Goal: Complete application form

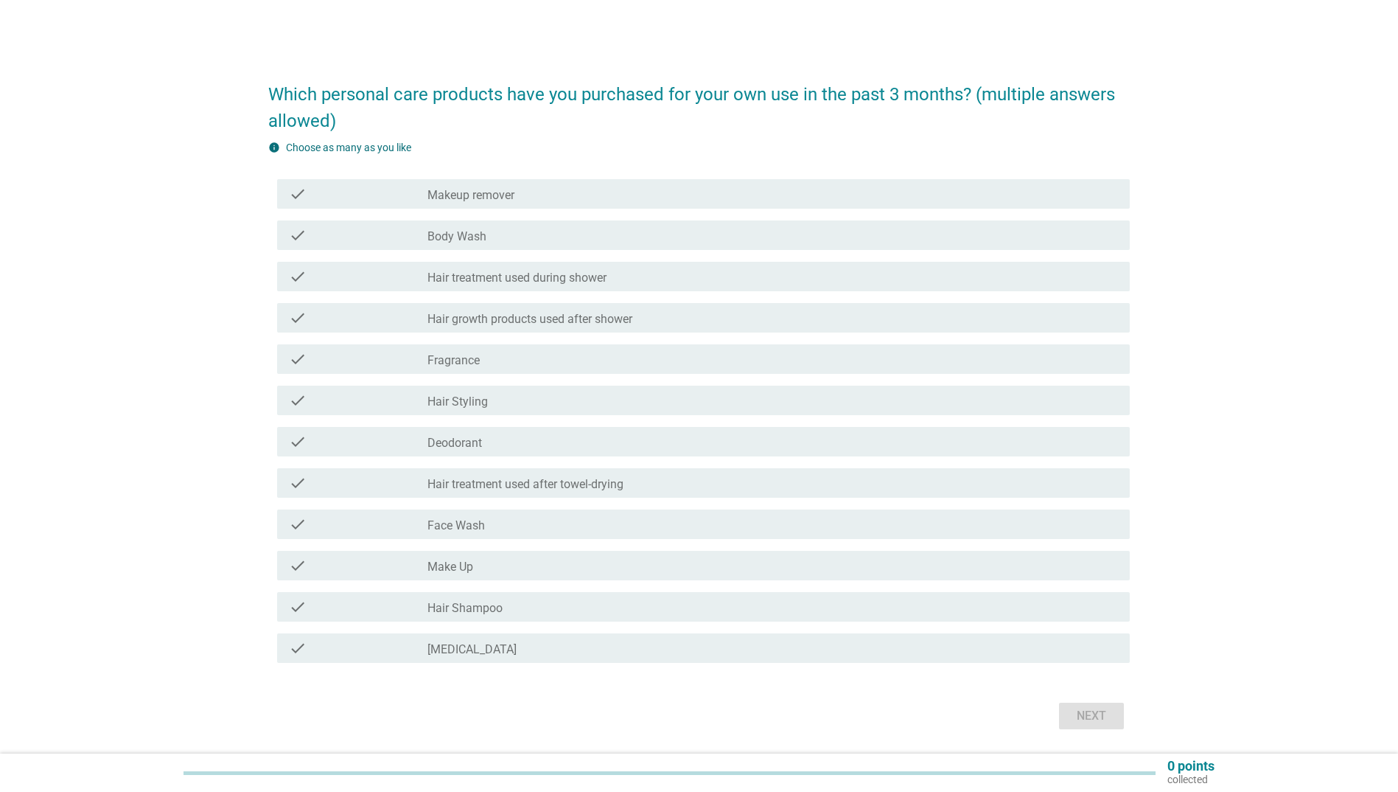
click at [520, 240] on div "check_box_outline_blank Body Wash" at bounding box center [772, 235] width 691 height 18
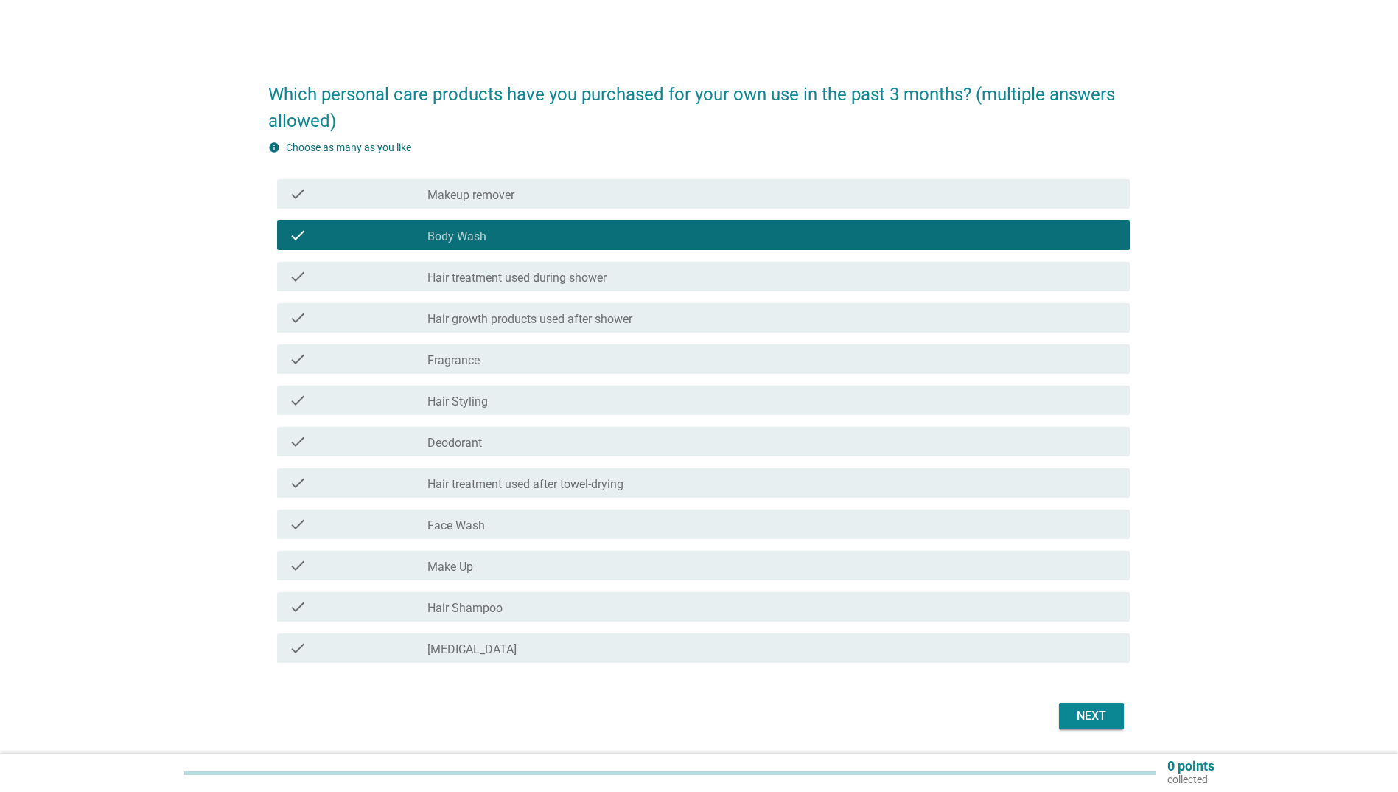
click at [519, 274] on label "Hair treatment used during shower" at bounding box center [516, 277] width 179 height 15
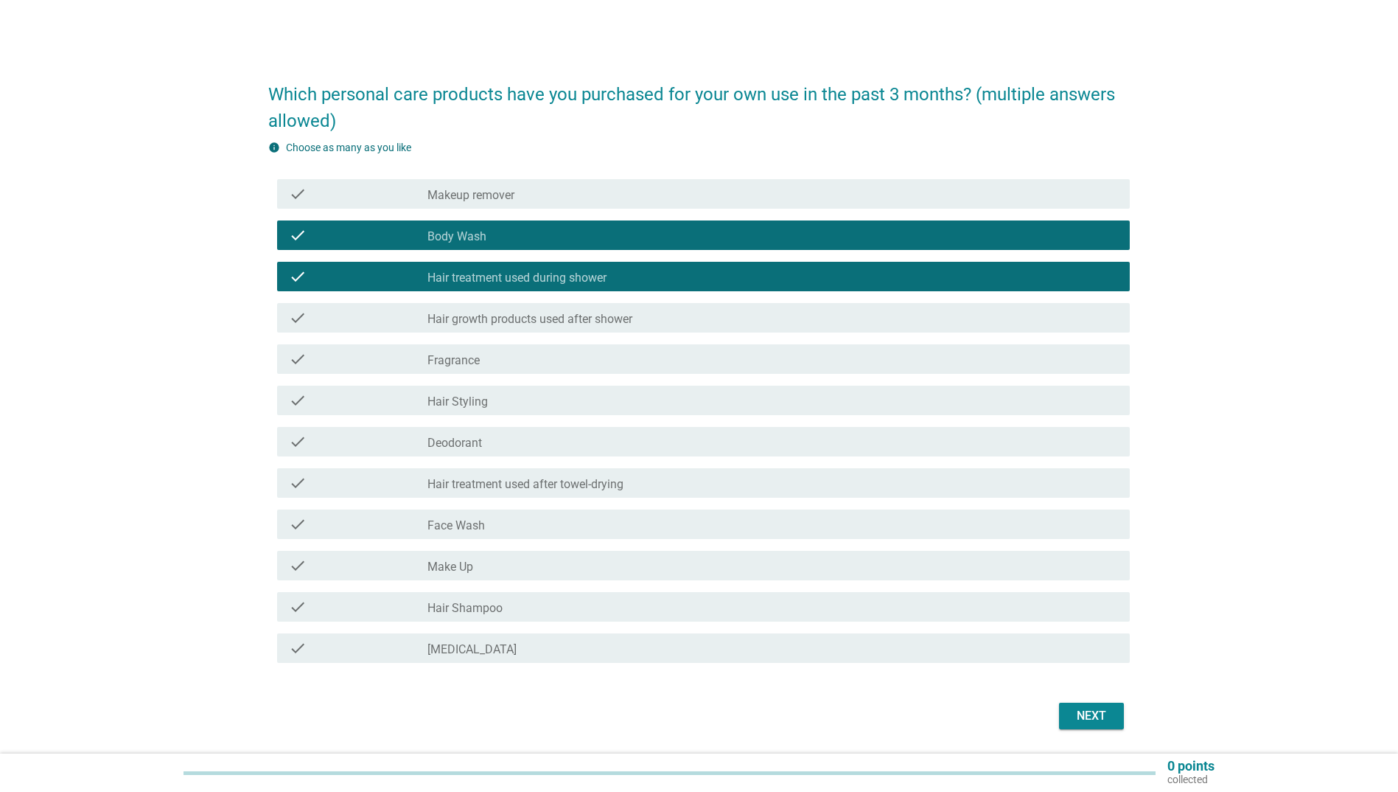
click at [492, 367] on div "check_box_outline_blank Fragrance" at bounding box center [772, 359] width 691 height 18
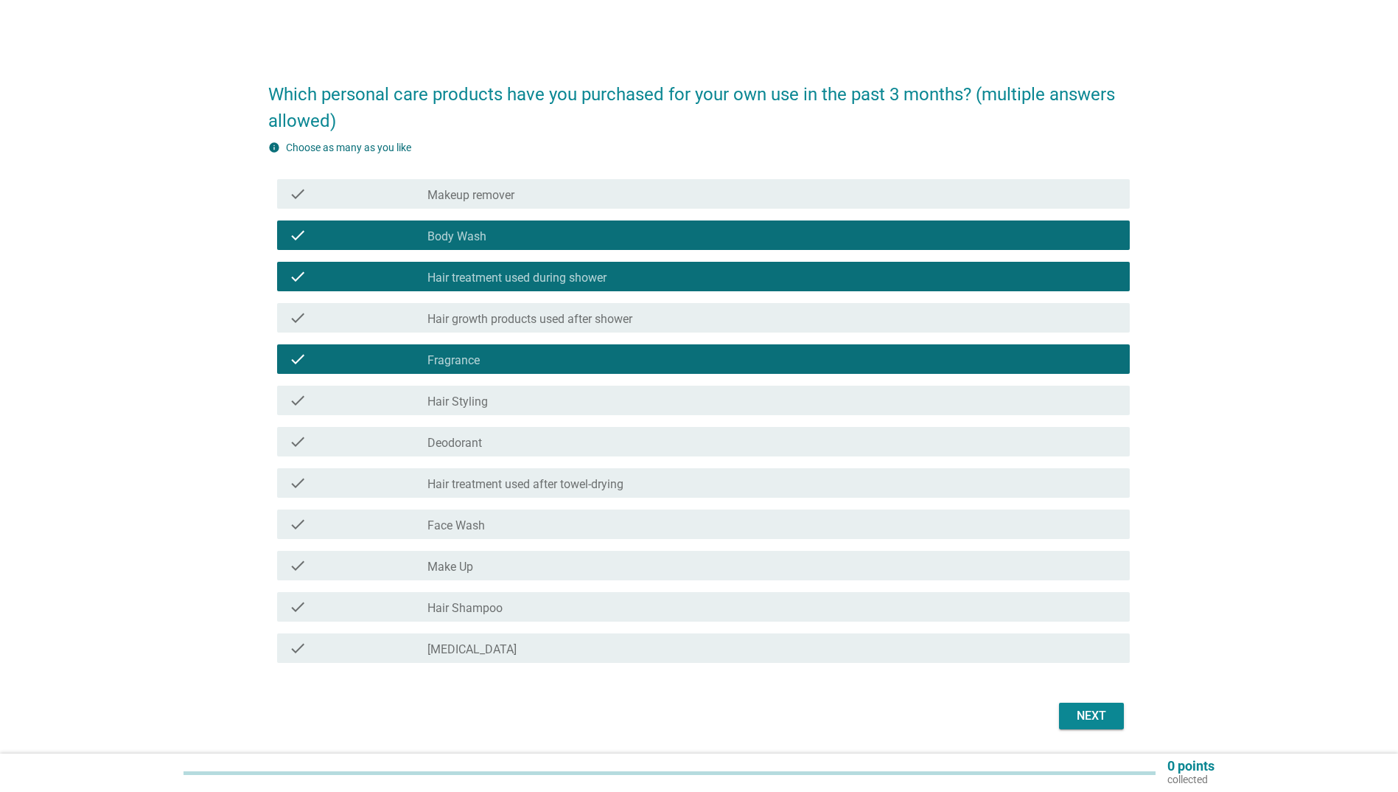
click at [475, 439] on label "Deodorant" at bounding box center [454, 443] width 55 height 15
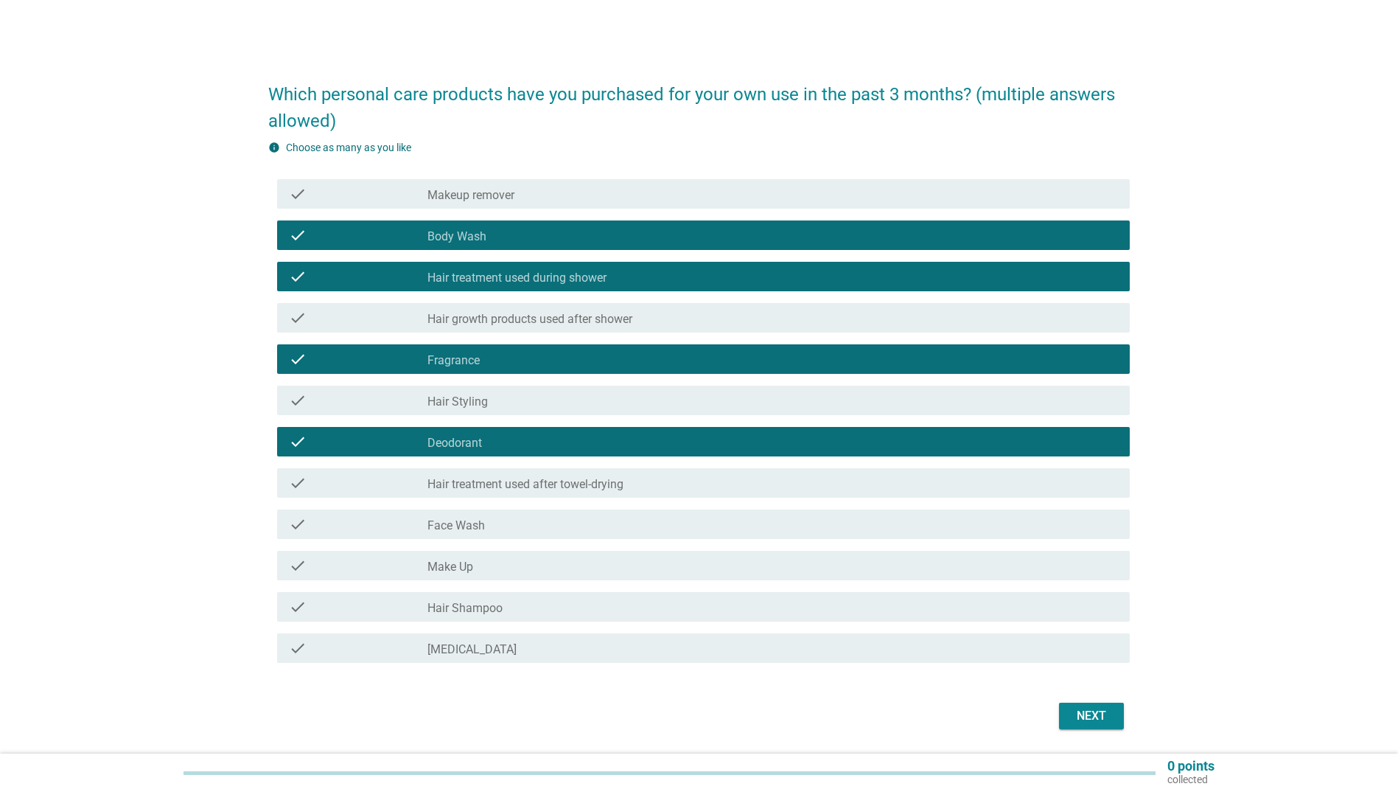
click at [535, 516] on div "check_box_outline_blank Face Wash" at bounding box center [772, 524] width 691 height 18
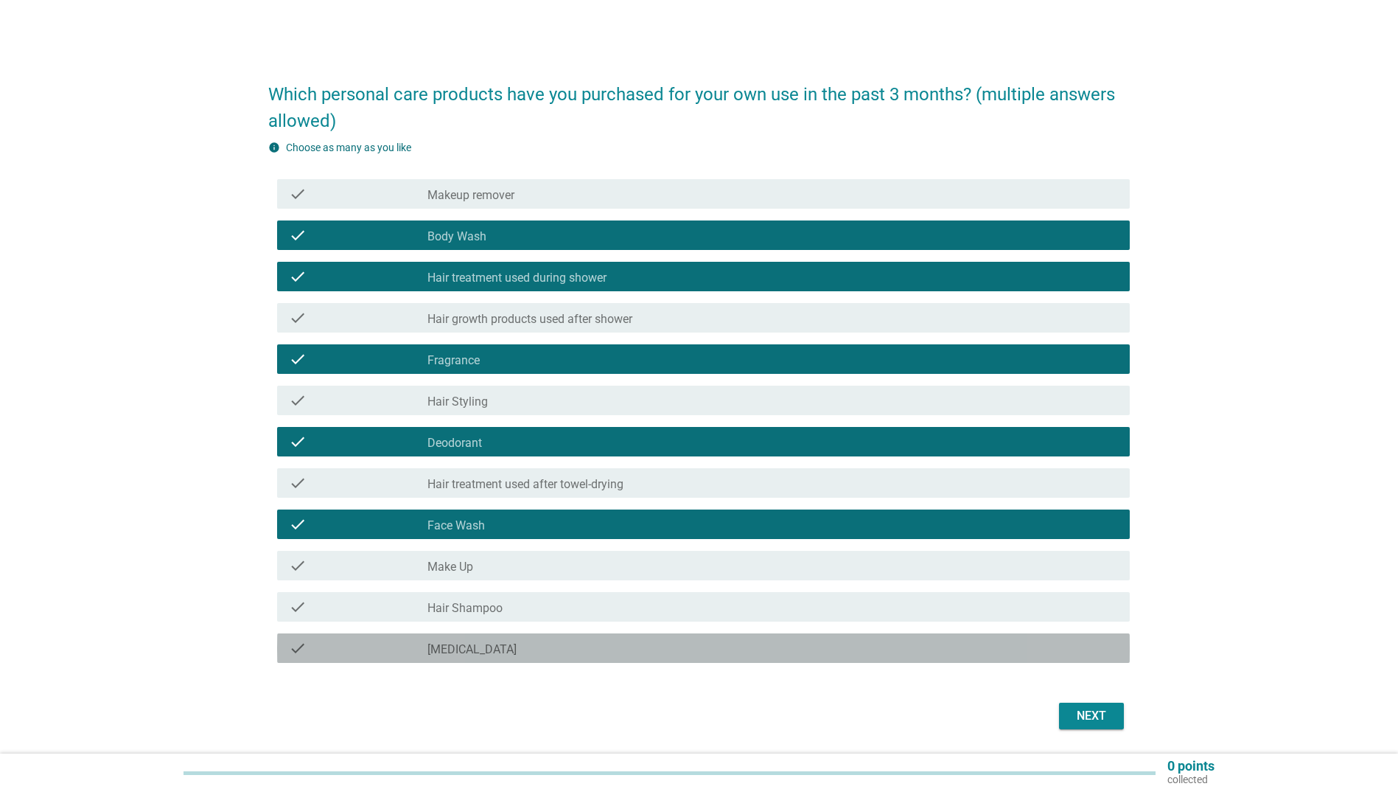
drag, startPoint x: 509, startPoint y: 612, endPoint x: 488, endPoint y: 645, distance: 39.5
click at [488, 645] on div "check_box_outline_blank [MEDICAL_DATA]" at bounding box center [772, 648] width 691 height 18
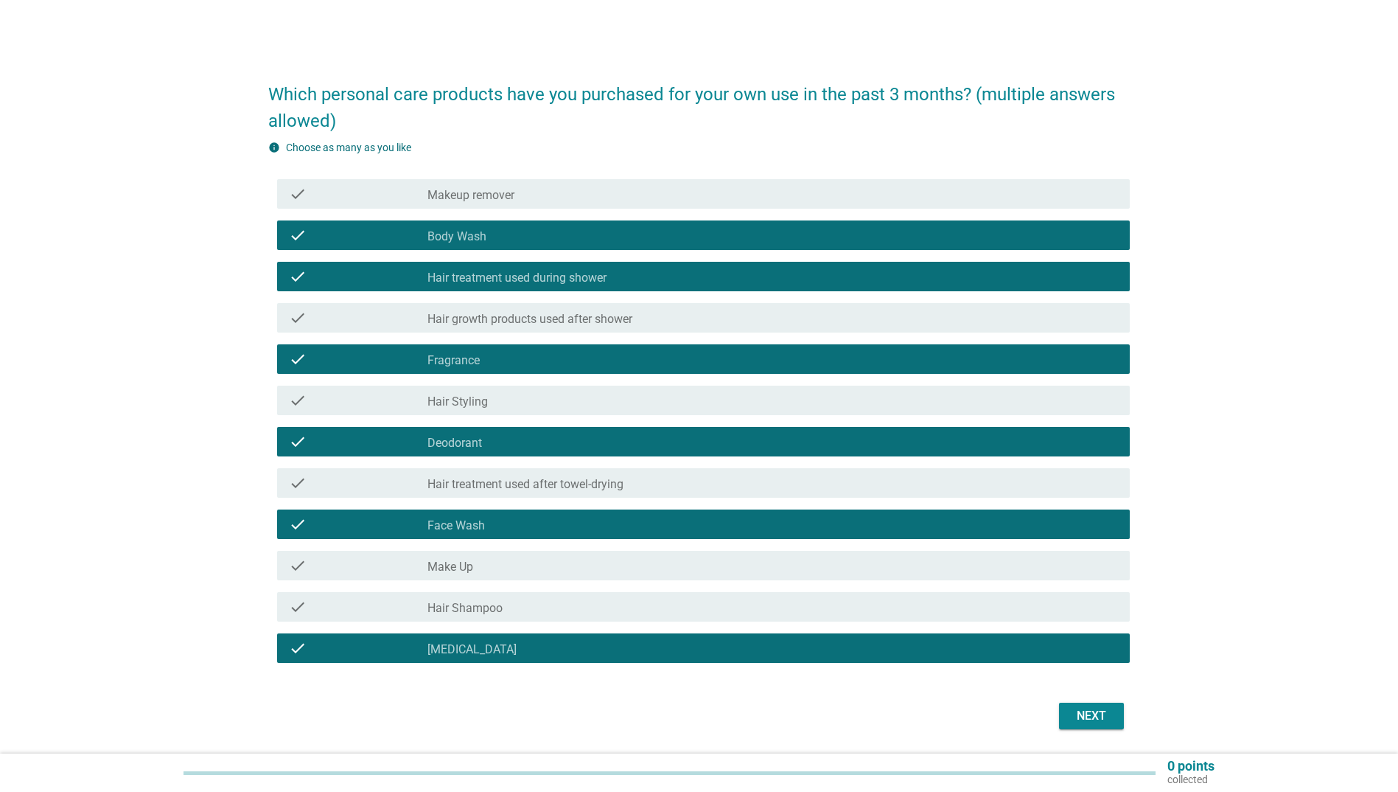
click at [500, 614] on label "Hair Shampoo" at bounding box center [464, 608] width 75 height 15
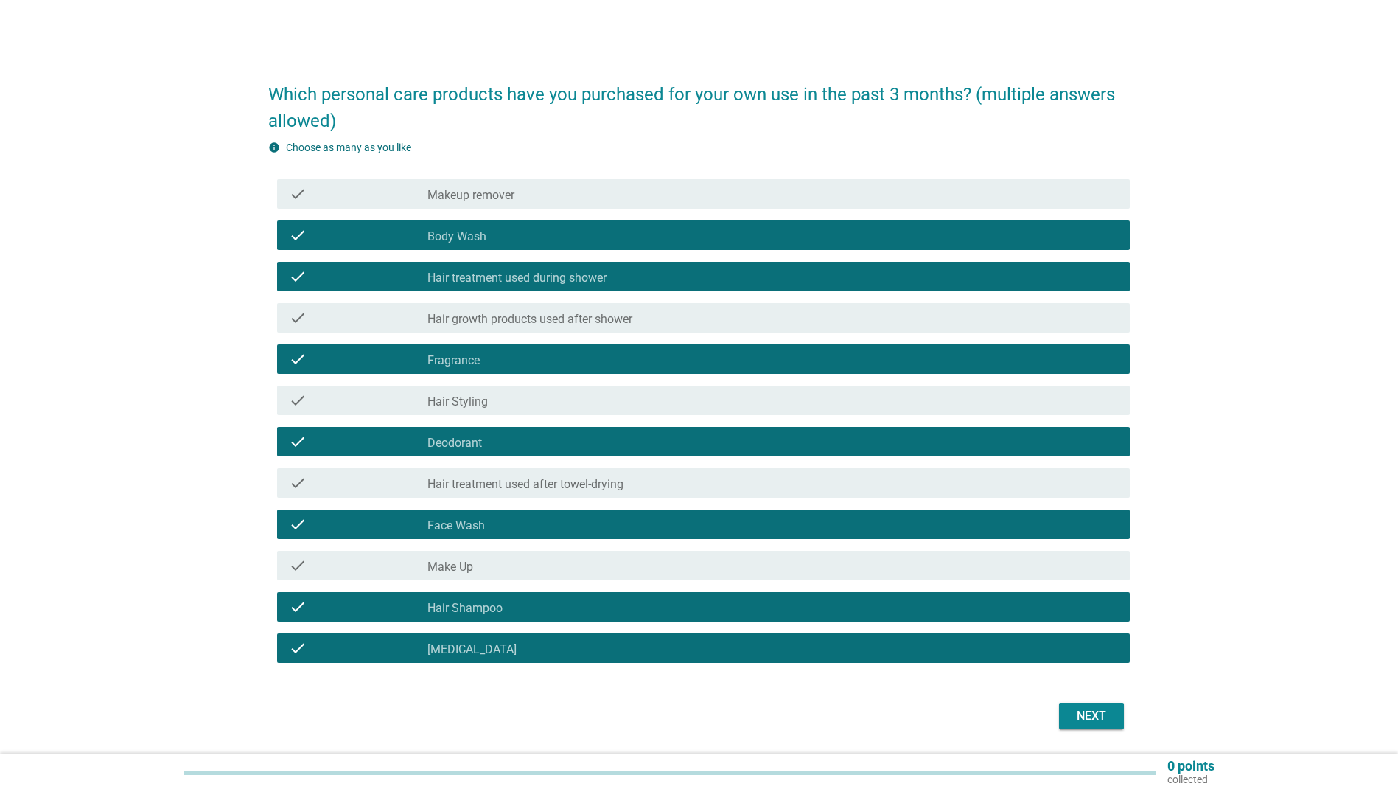
click at [1097, 730] on div "Next" at bounding box center [699, 715] width 862 height 35
click at [1097, 717] on div "Next" at bounding box center [1091, 716] width 41 height 18
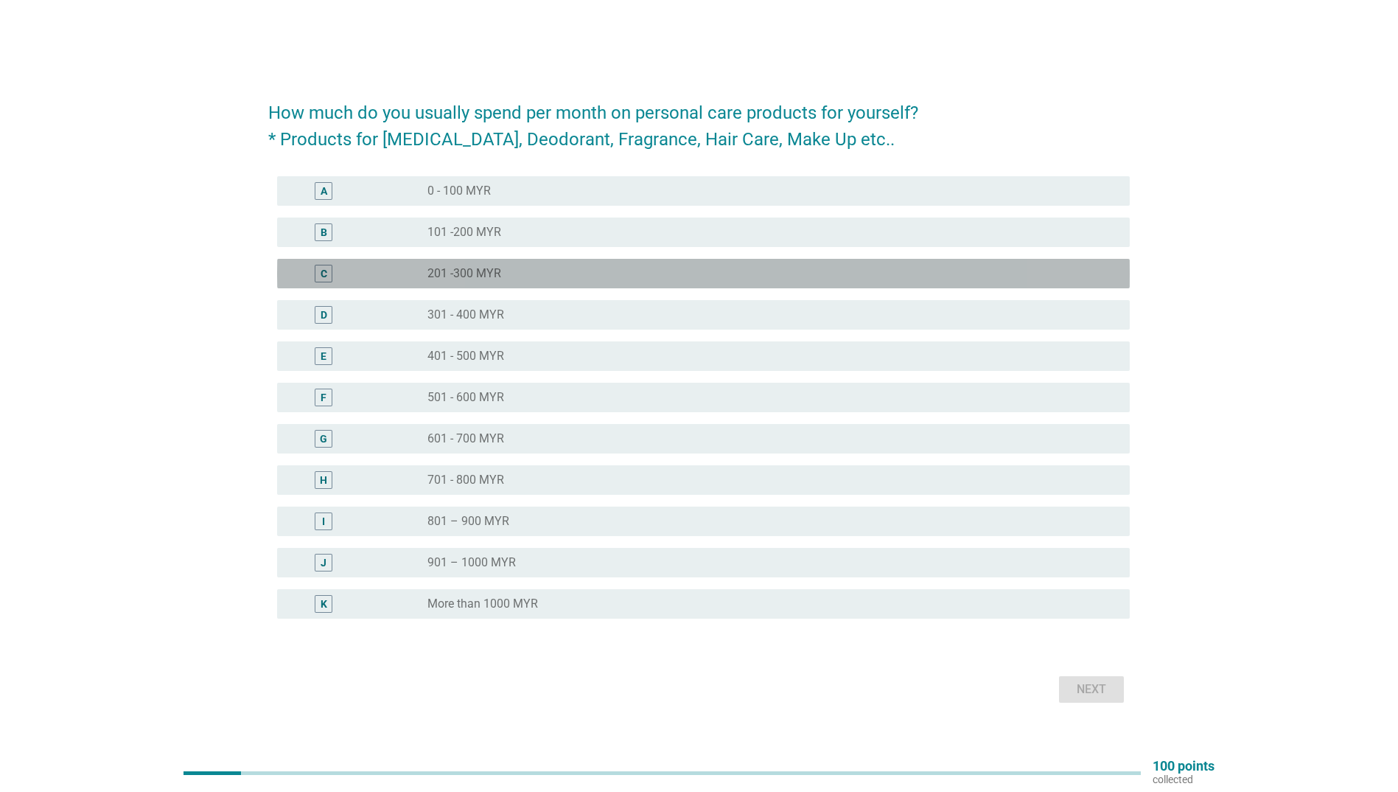
click at [583, 272] on div "radio_button_unchecked 201 -300 MYR" at bounding box center [766, 273] width 679 height 15
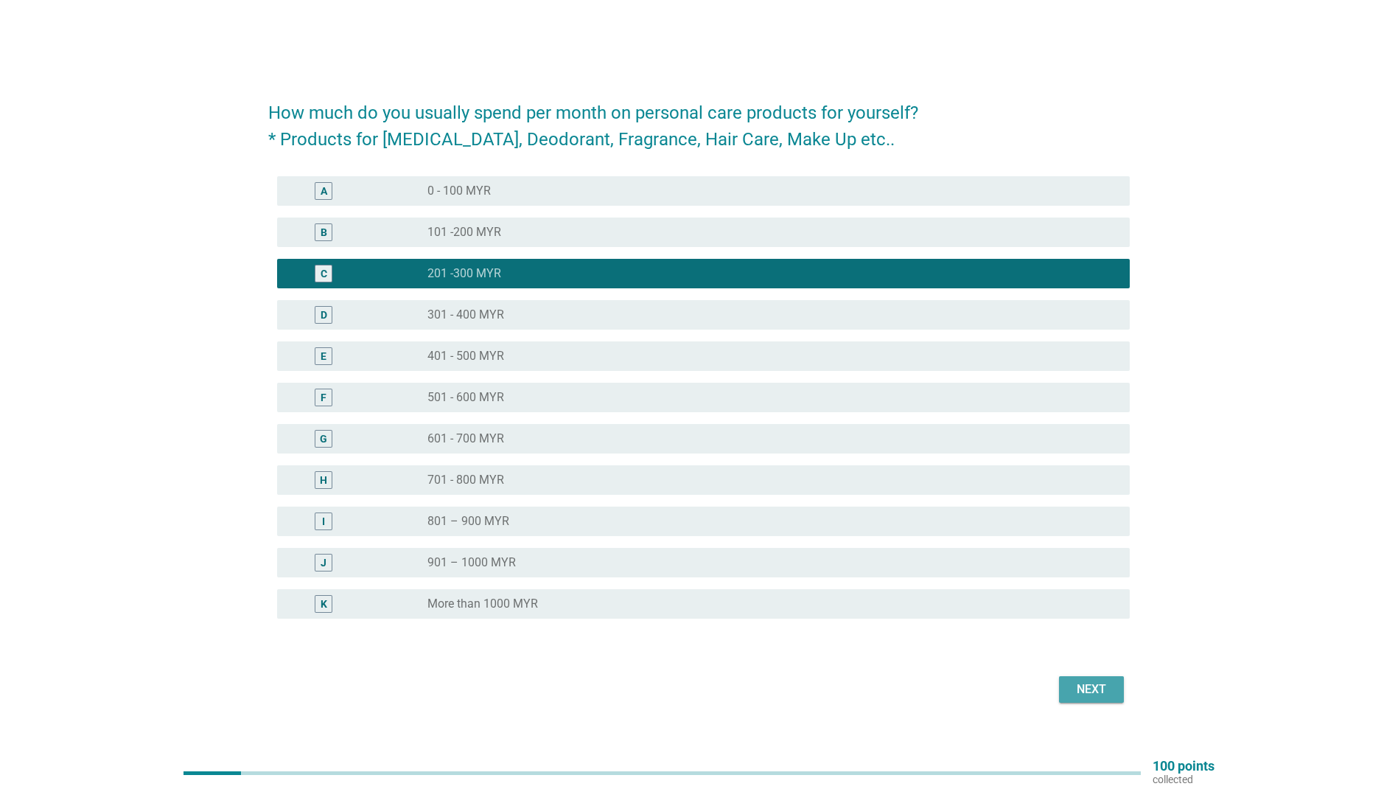
click at [1094, 694] on div "Next" at bounding box center [1091, 689] width 41 height 18
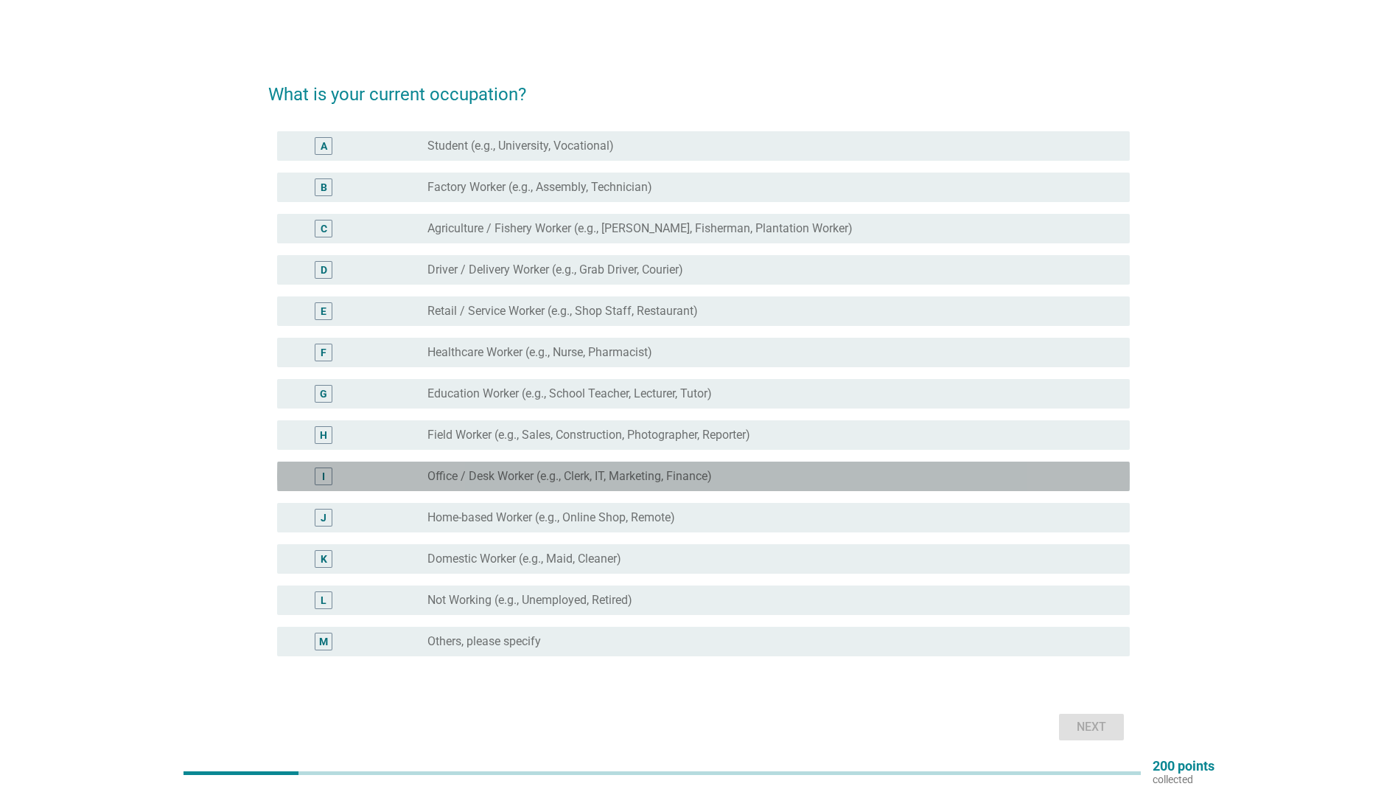
click at [744, 469] on div "radio_button_unchecked Office / Desk Worker (e.g., Clerk, IT, Marketing, Financ…" at bounding box center [766, 476] width 679 height 15
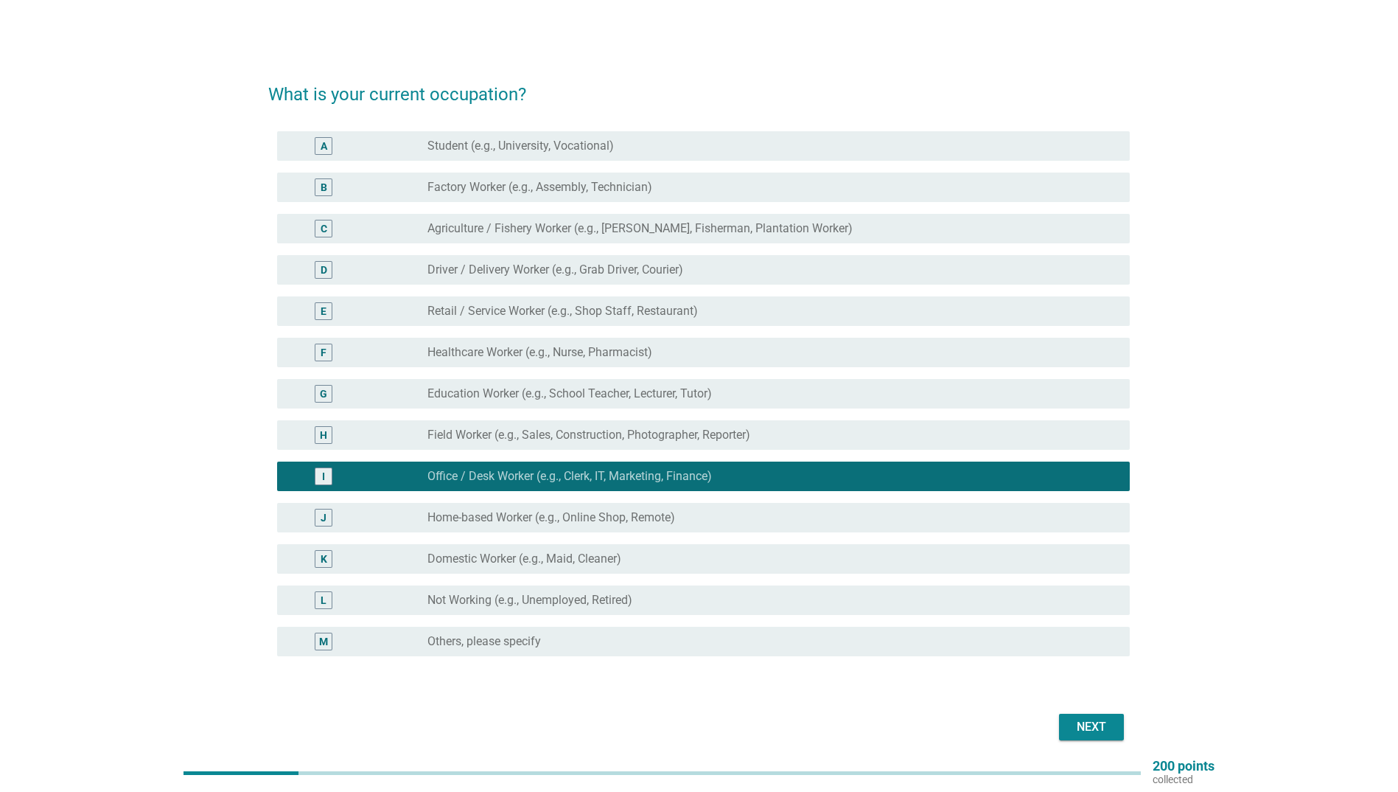
click at [1090, 731] on div "Next" at bounding box center [1091, 727] width 41 height 18
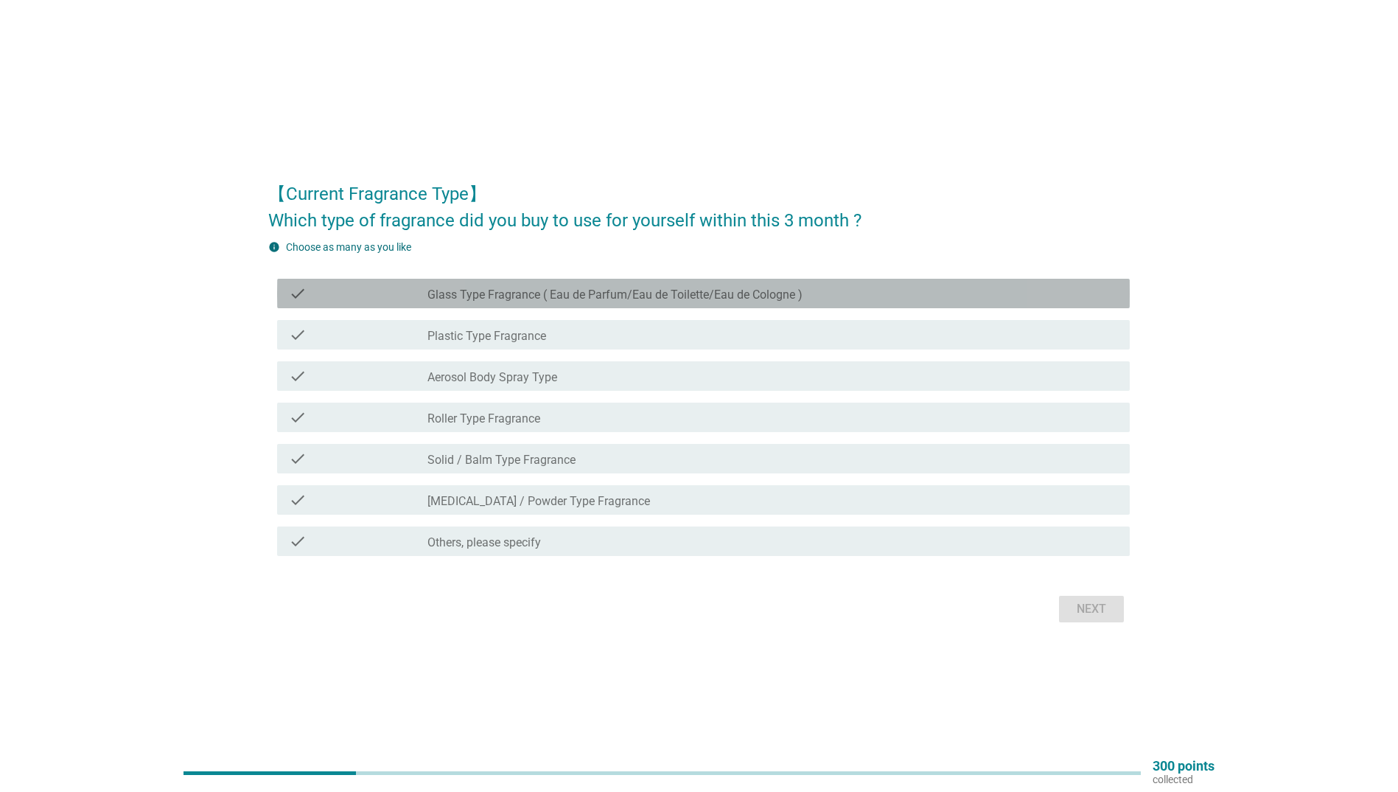
click at [500, 287] on label "Glass Type Fragrance ( Eau de Parfum/Eau de Toilette/Eau de Cologne )" at bounding box center [614, 294] width 375 height 15
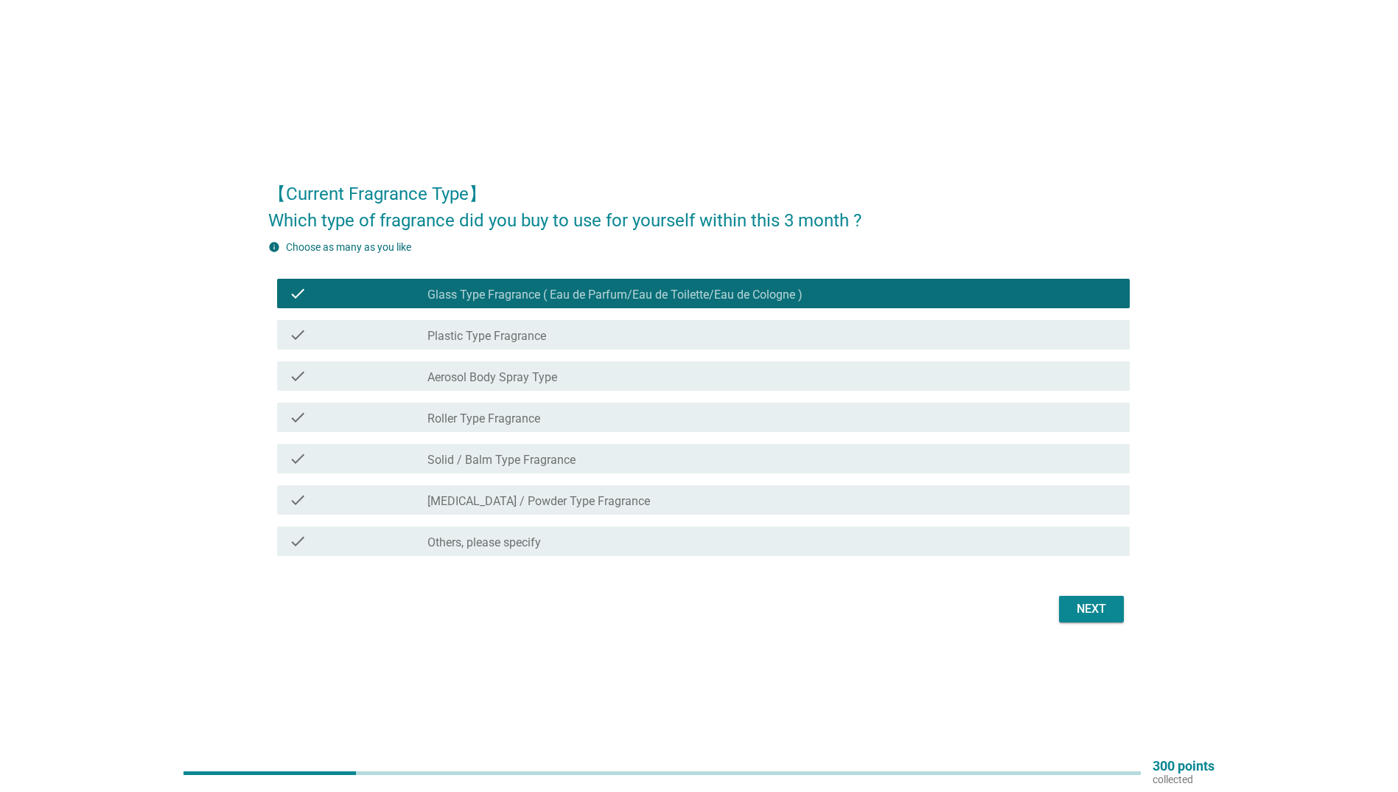
click at [1091, 616] on div "Next" at bounding box center [1091, 609] width 41 height 18
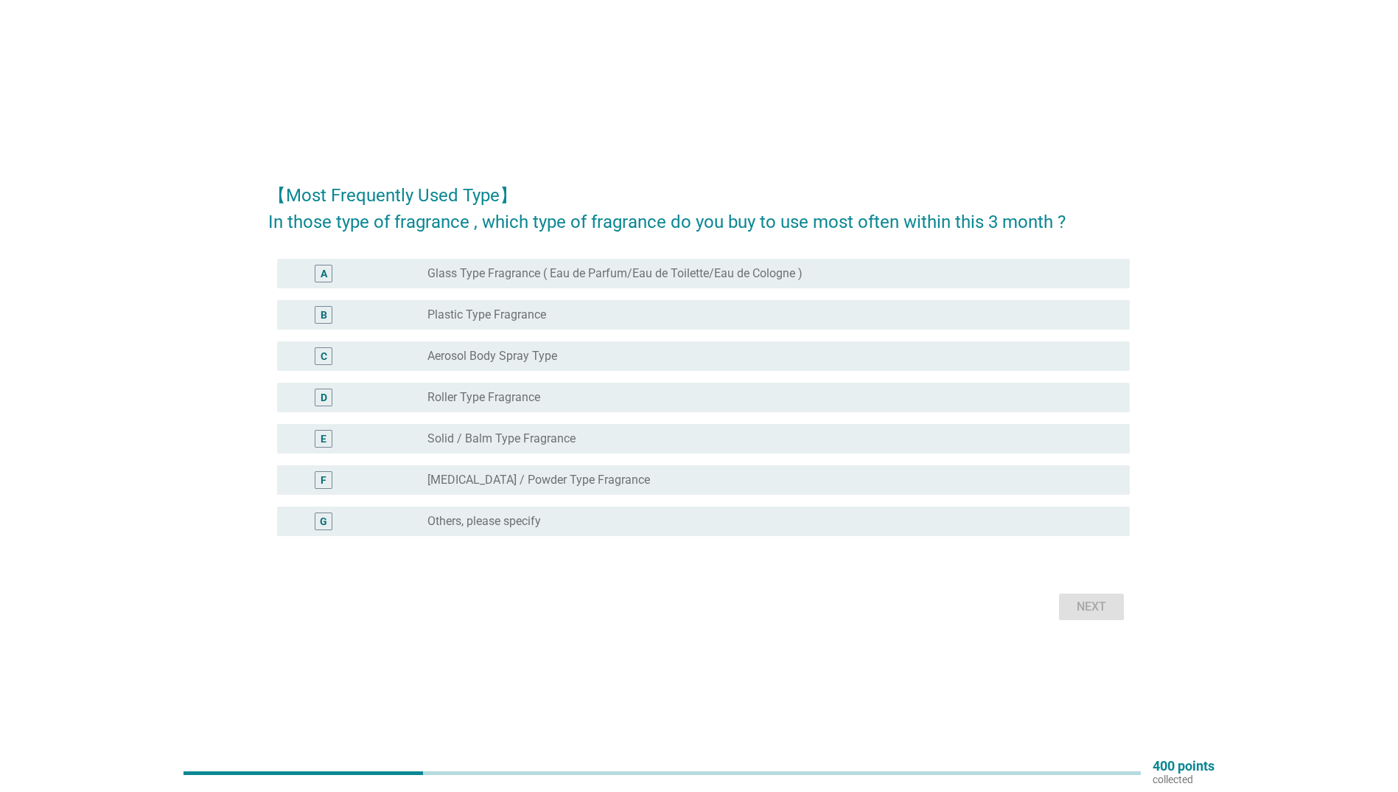
click at [495, 274] on label "Glass Type Fragrance ( Eau de Parfum/Eau de Toilette/Eau de Cologne )" at bounding box center [614, 273] width 375 height 15
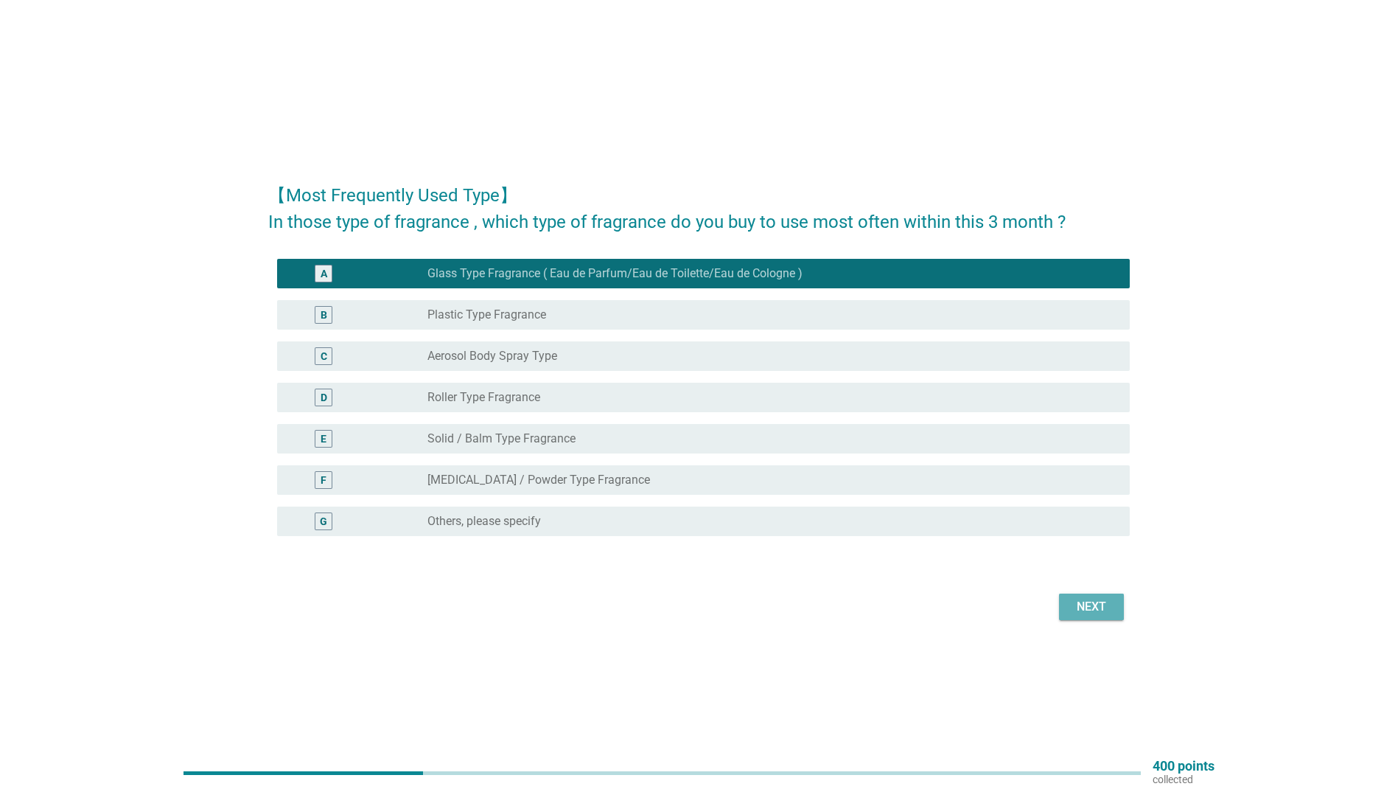
click at [1096, 607] on div "Next" at bounding box center [1091, 607] width 41 height 18
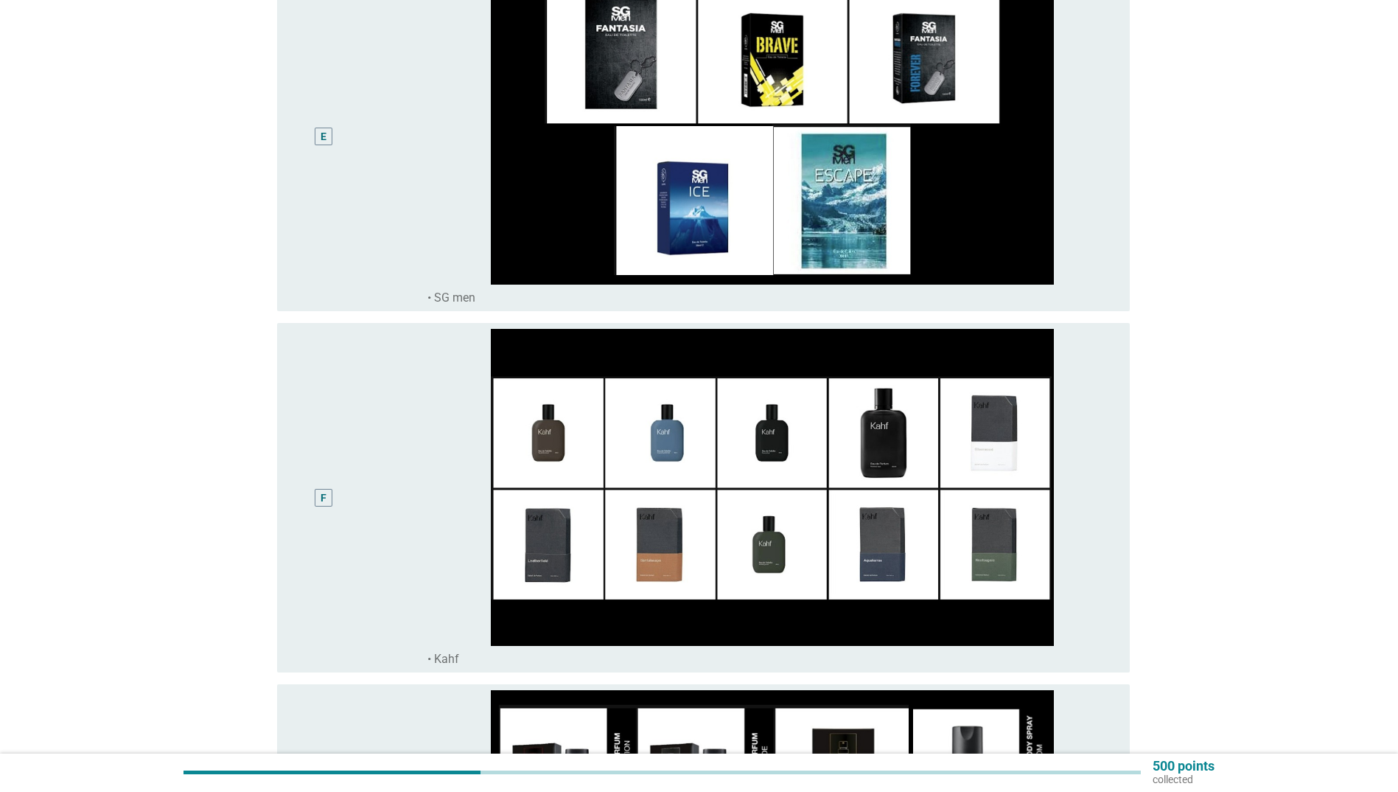
scroll to position [1695, 0]
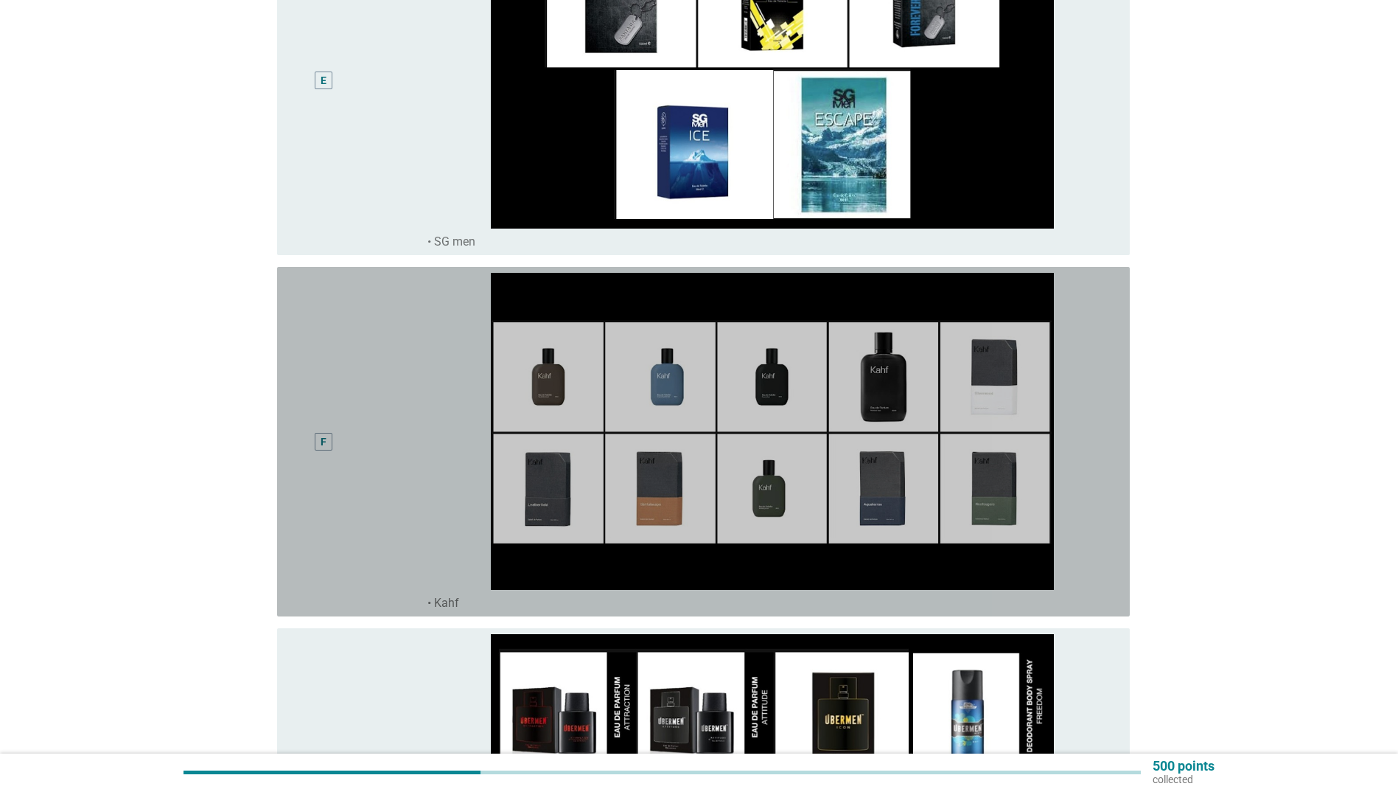
click at [388, 402] on div "F" at bounding box center [358, 442] width 138 height 338
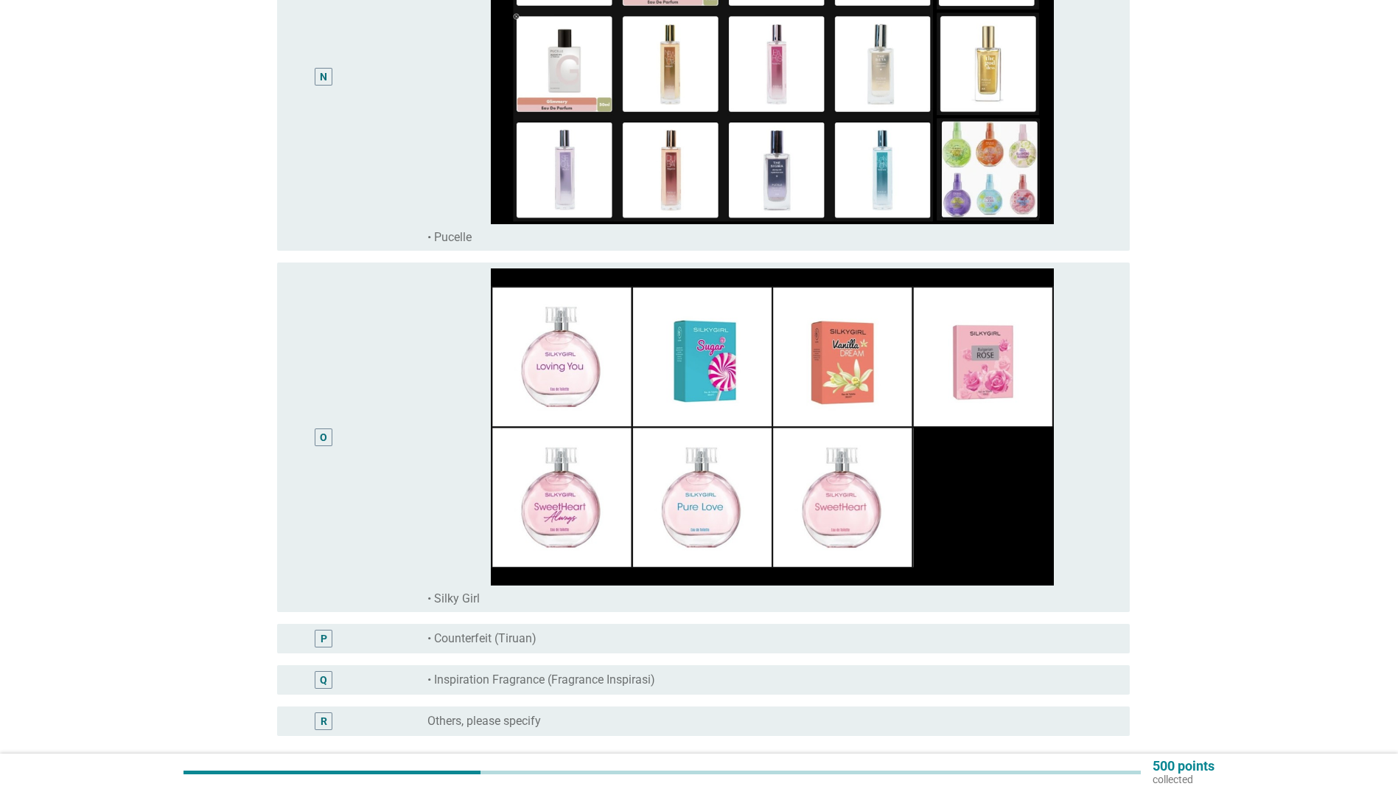
scroll to position [5084, 0]
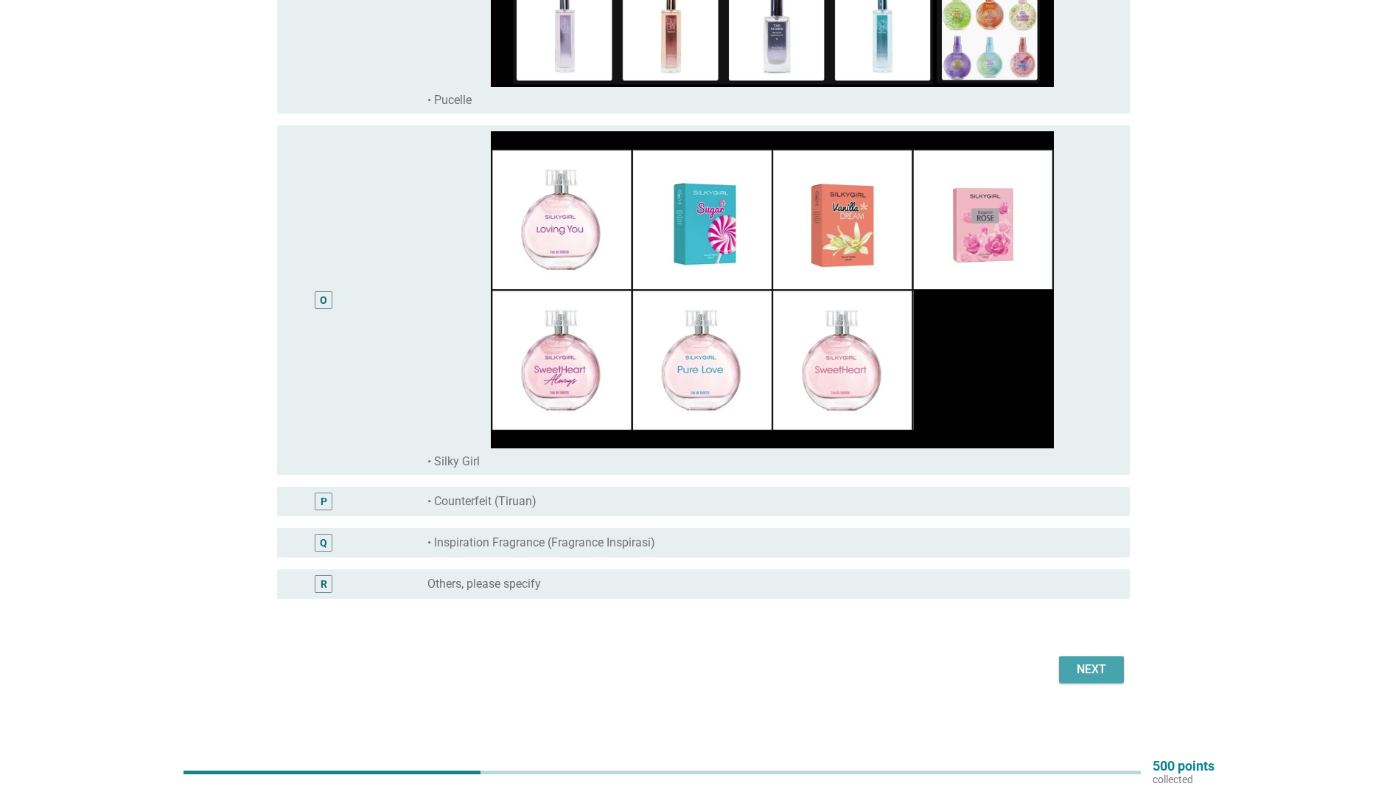
click at [1100, 664] on div "Next" at bounding box center [1091, 669] width 41 height 18
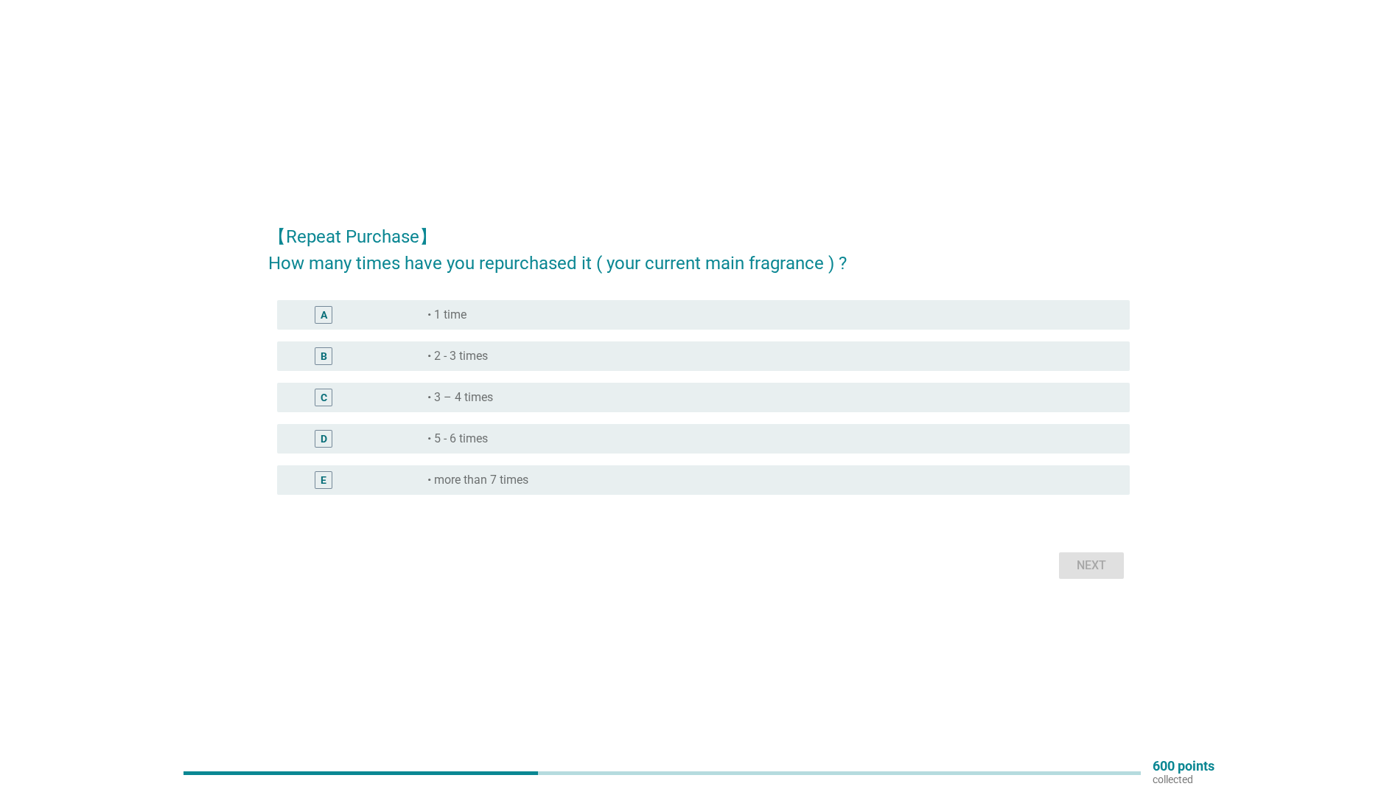
click at [488, 353] on label "• 2 - 3 times" at bounding box center [457, 356] width 60 height 15
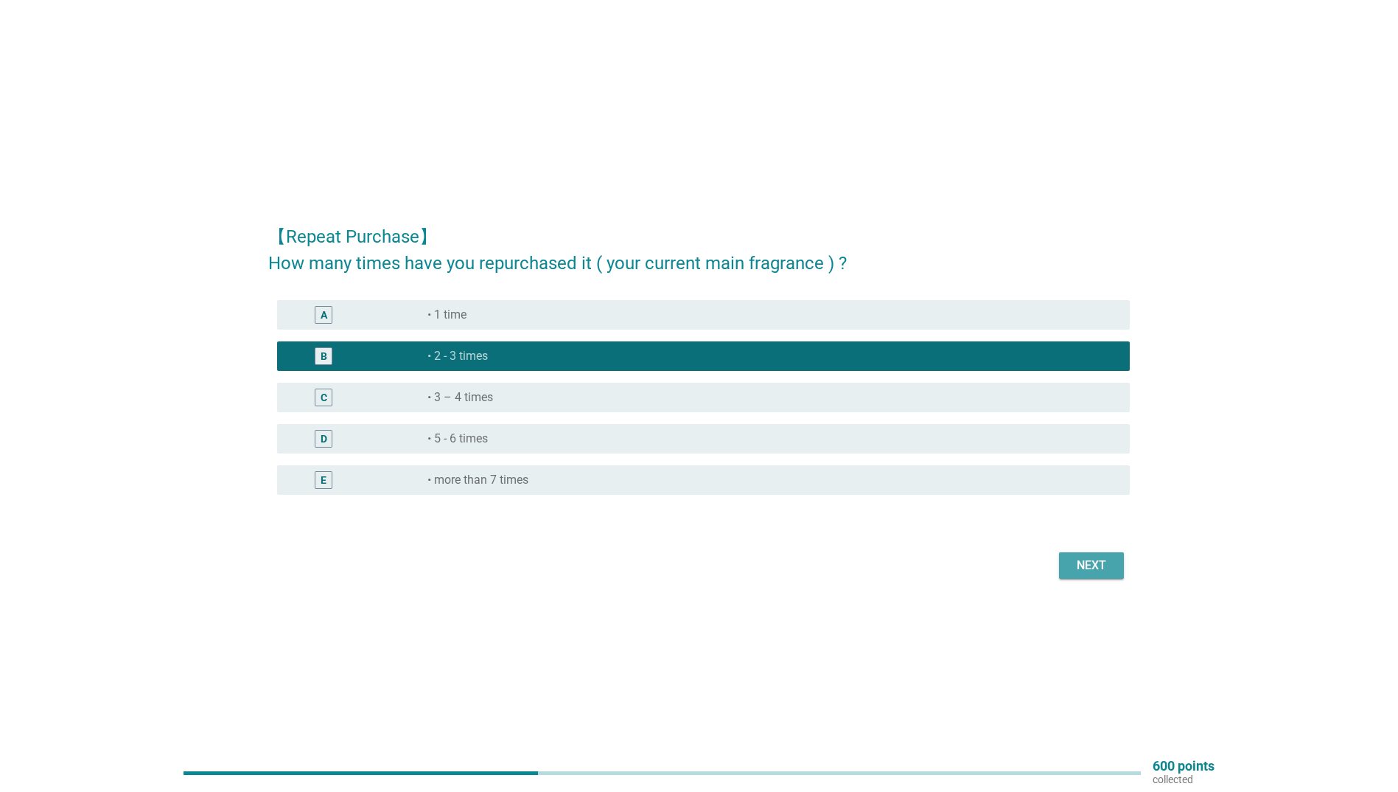
click at [1094, 565] on div "Next" at bounding box center [1091, 565] width 41 height 18
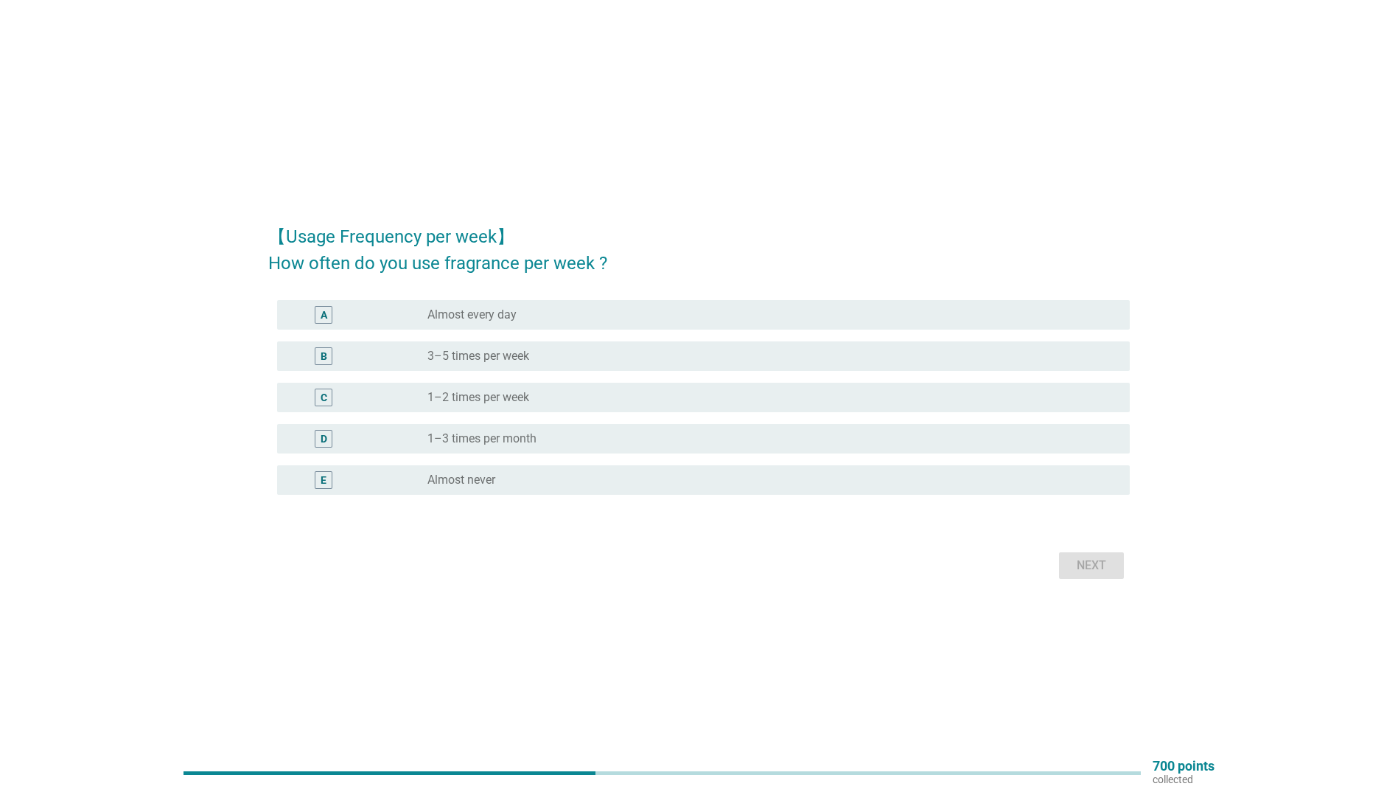
click at [561, 323] on div "radio_button_unchecked Almost every day" at bounding box center [772, 315] width 691 height 18
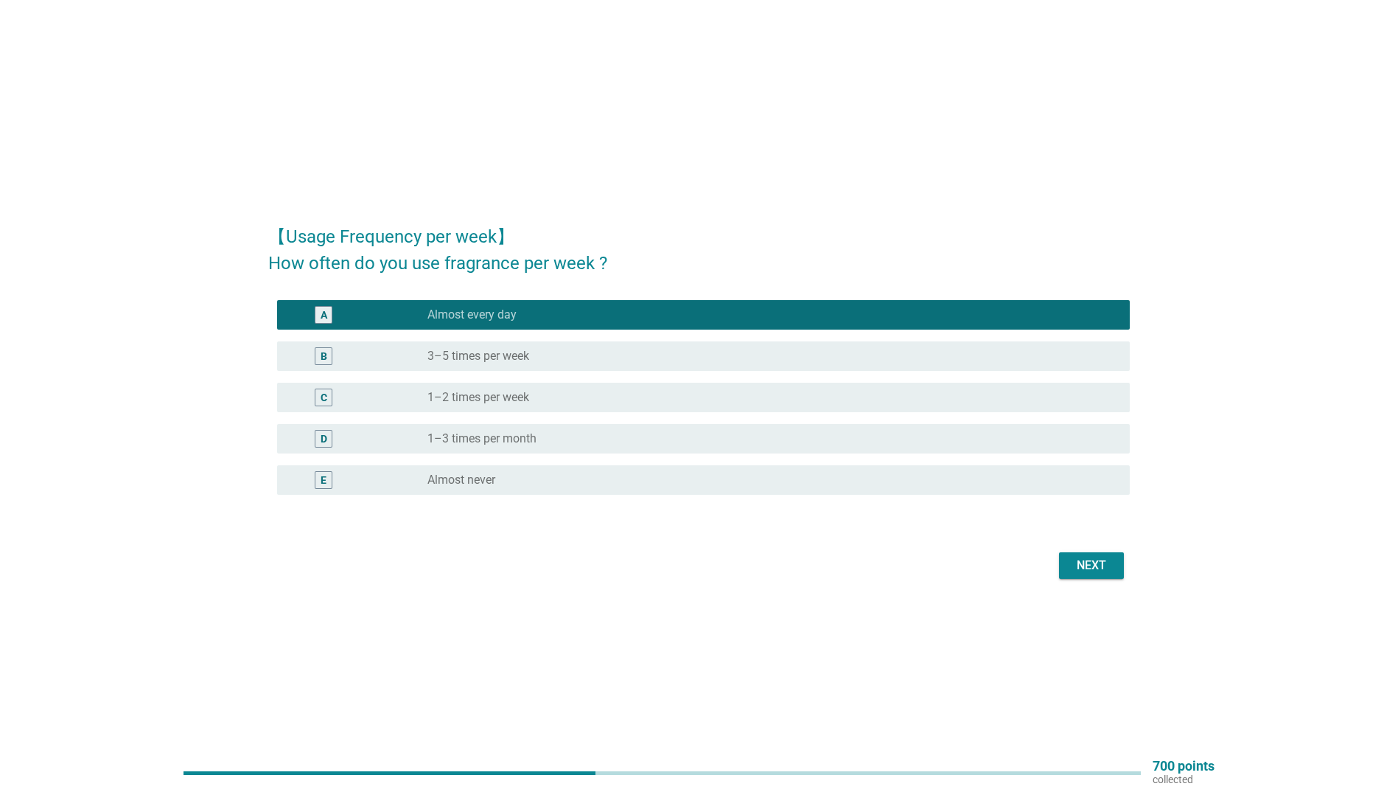
click at [1083, 559] on div "Next" at bounding box center [1091, 565] width 41 height 18
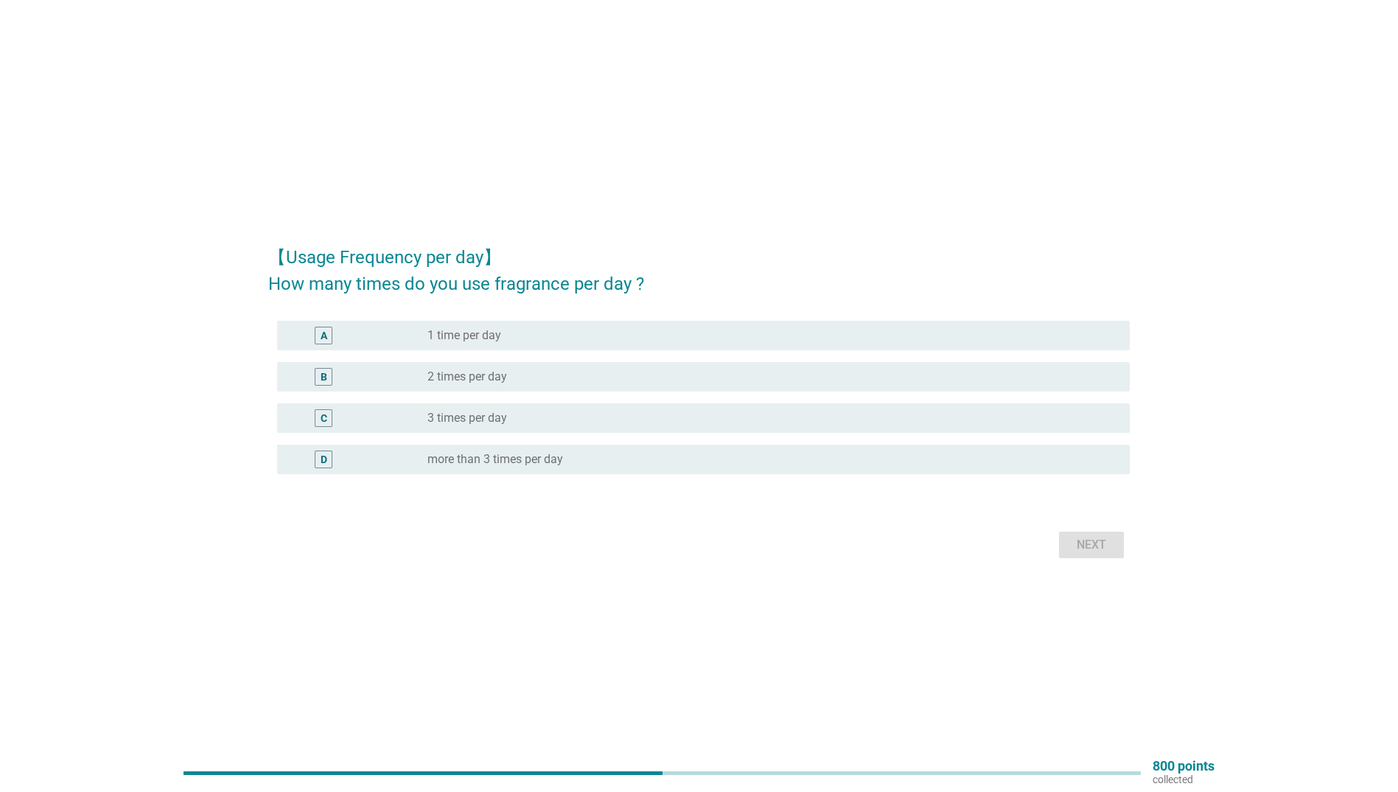
click at [528, 332] on div "radio_button_unchecked 1 time per day" at bounding box center [766, 335] width 679 height 15
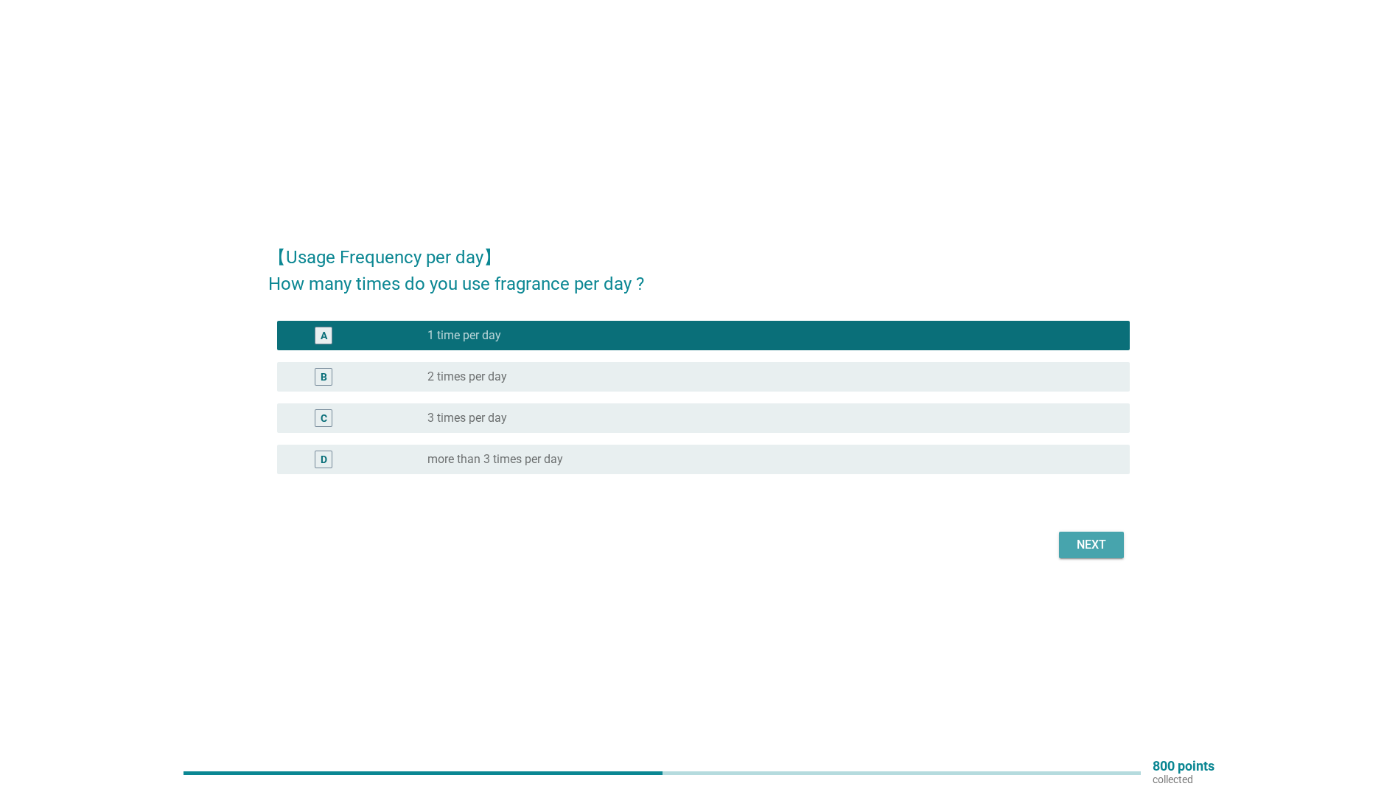
click at [1086, 534] on button "Next" at bounding box center [1091, 544] width 65 height 27
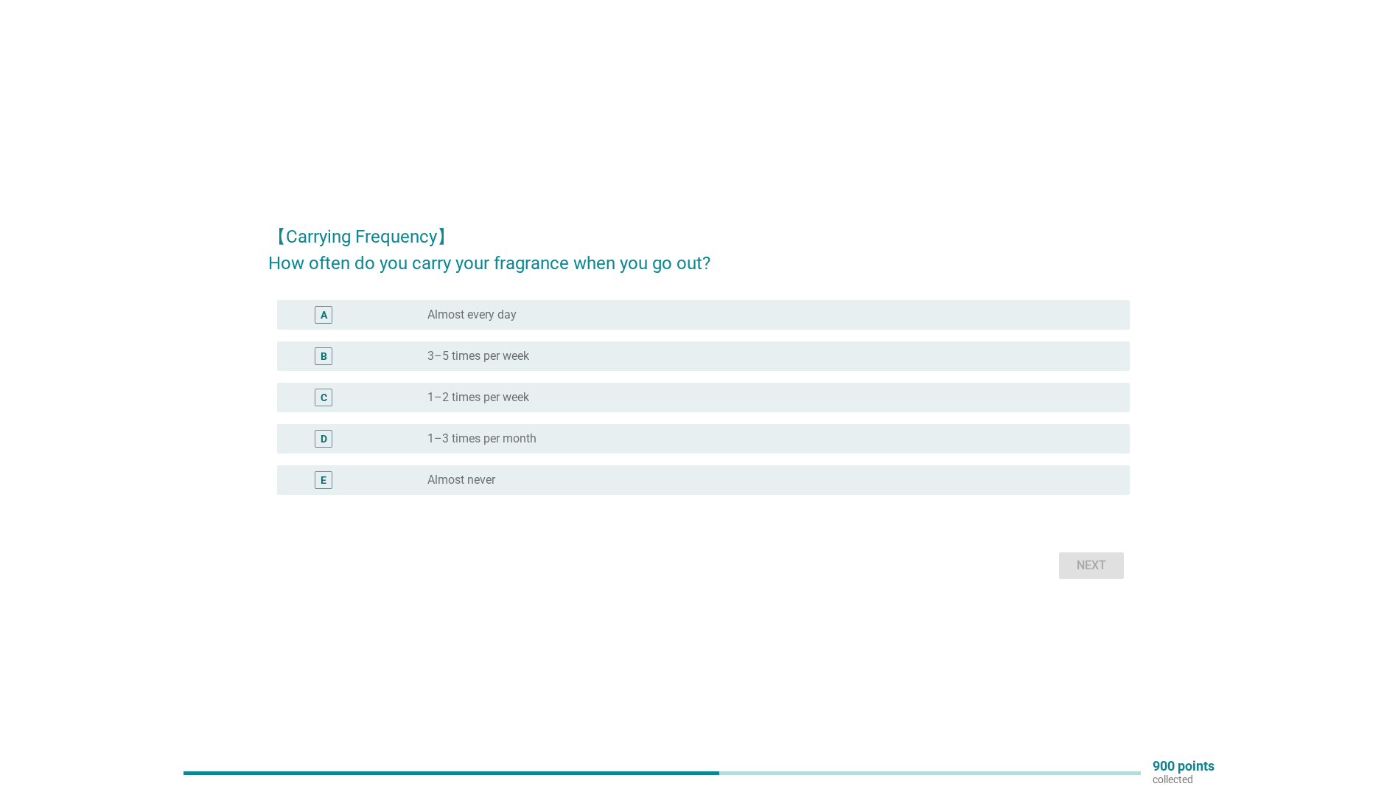
click at [523, 473] on div "radio_button_unchecked Almost never" at bounding box center [766, 479] width 679 height 15
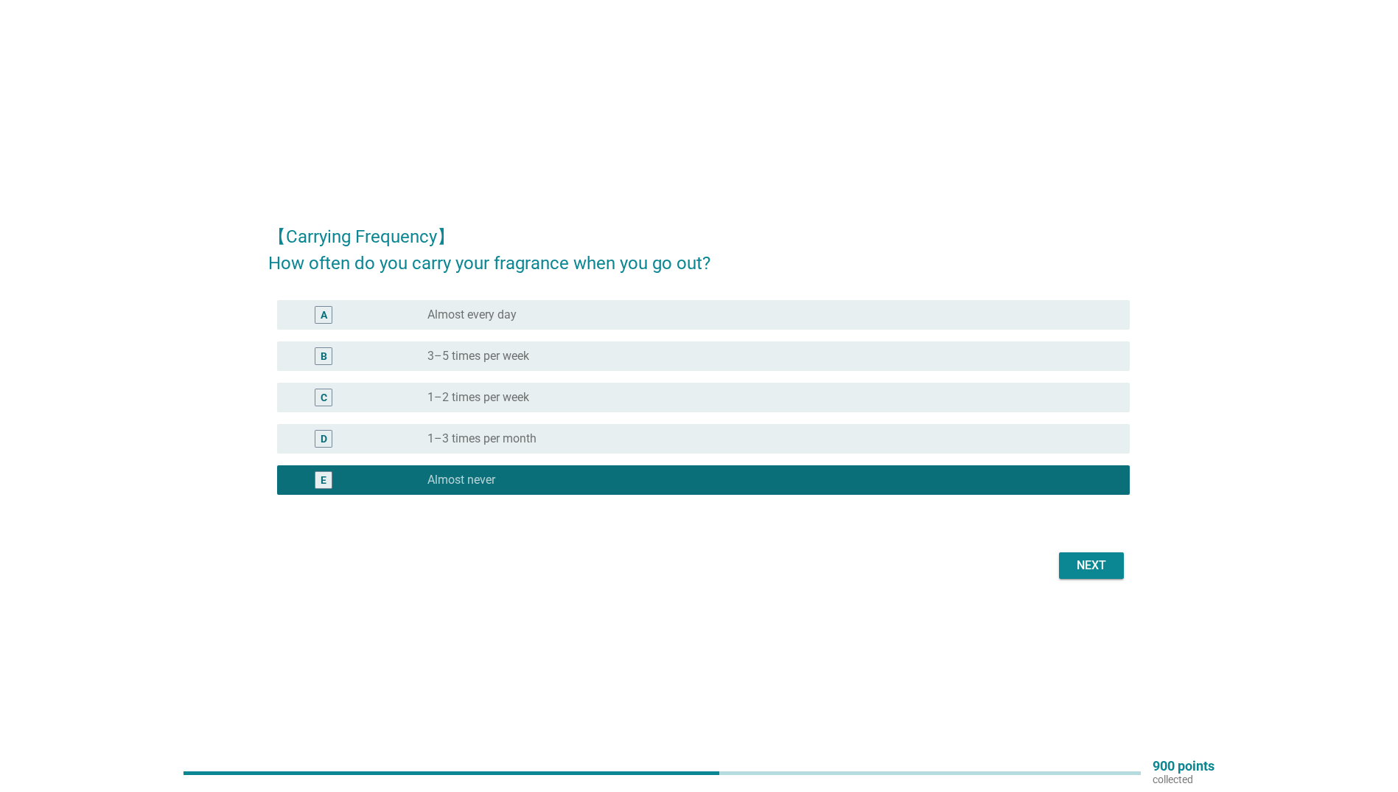
click at [1092, 573] on div "Next" at bounding box center [1091, 565] width 41 height 18
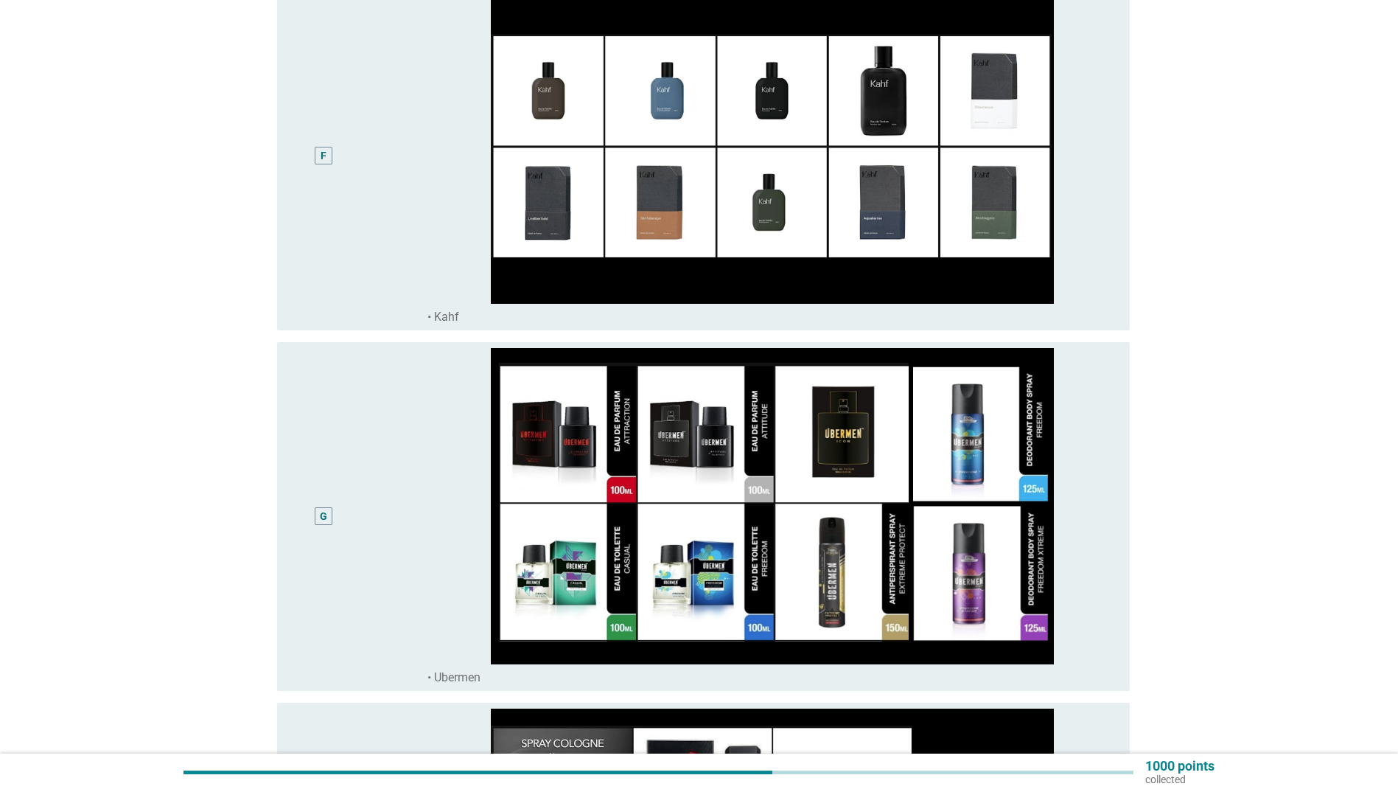
scroll to position [1990, 0]
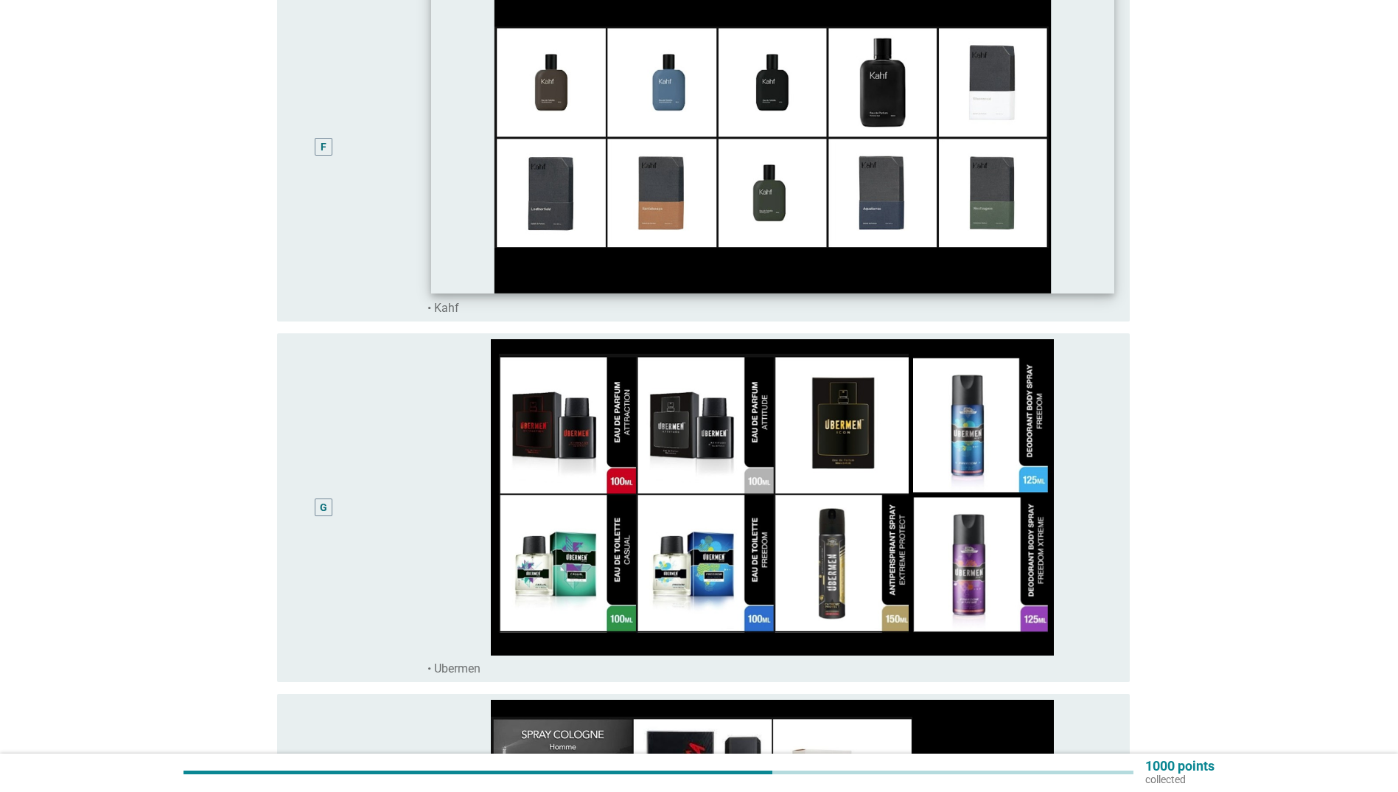
click at [666, 69] on img at bounding box center [772, 135] width 684 height 313
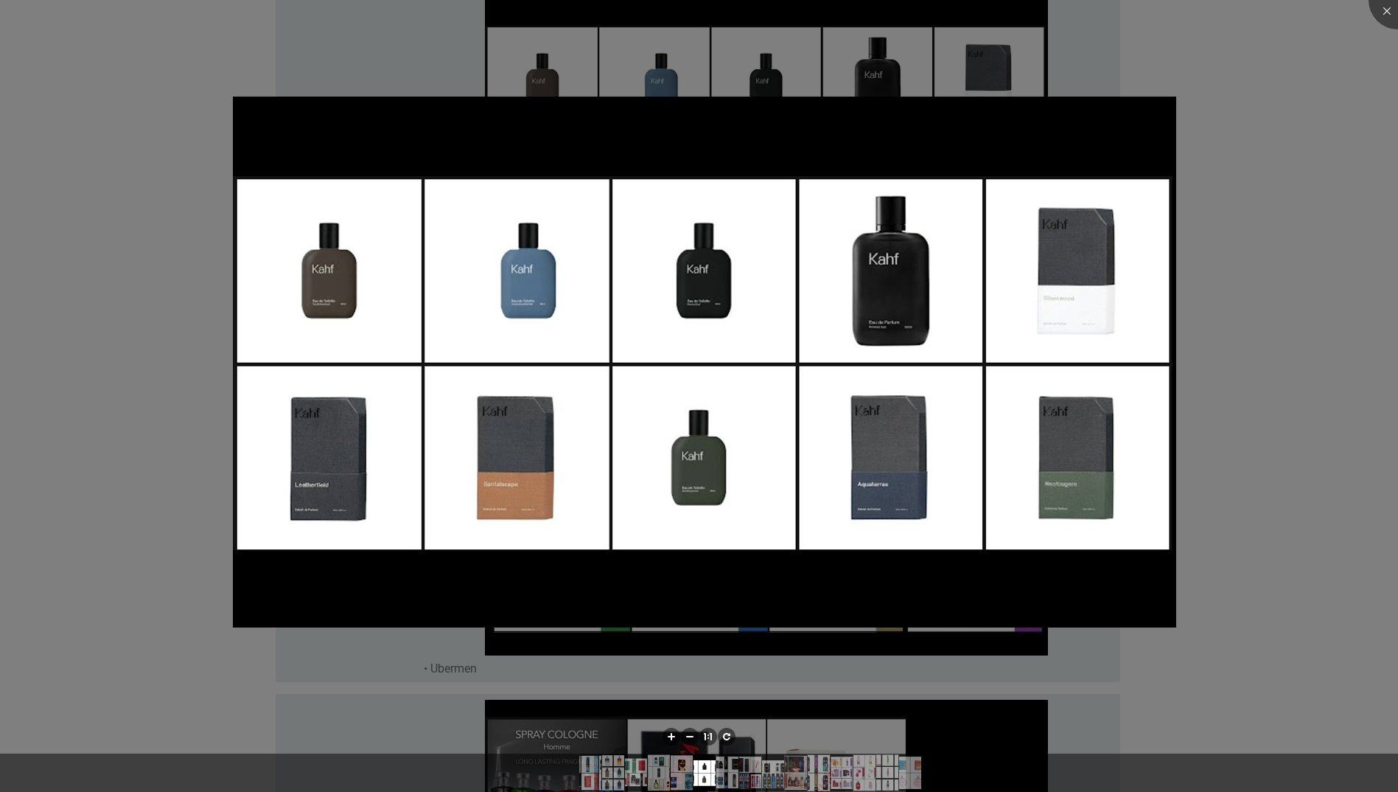
click at [1240, 269] on div at bounding box center [699, 396] width 1398 height 792
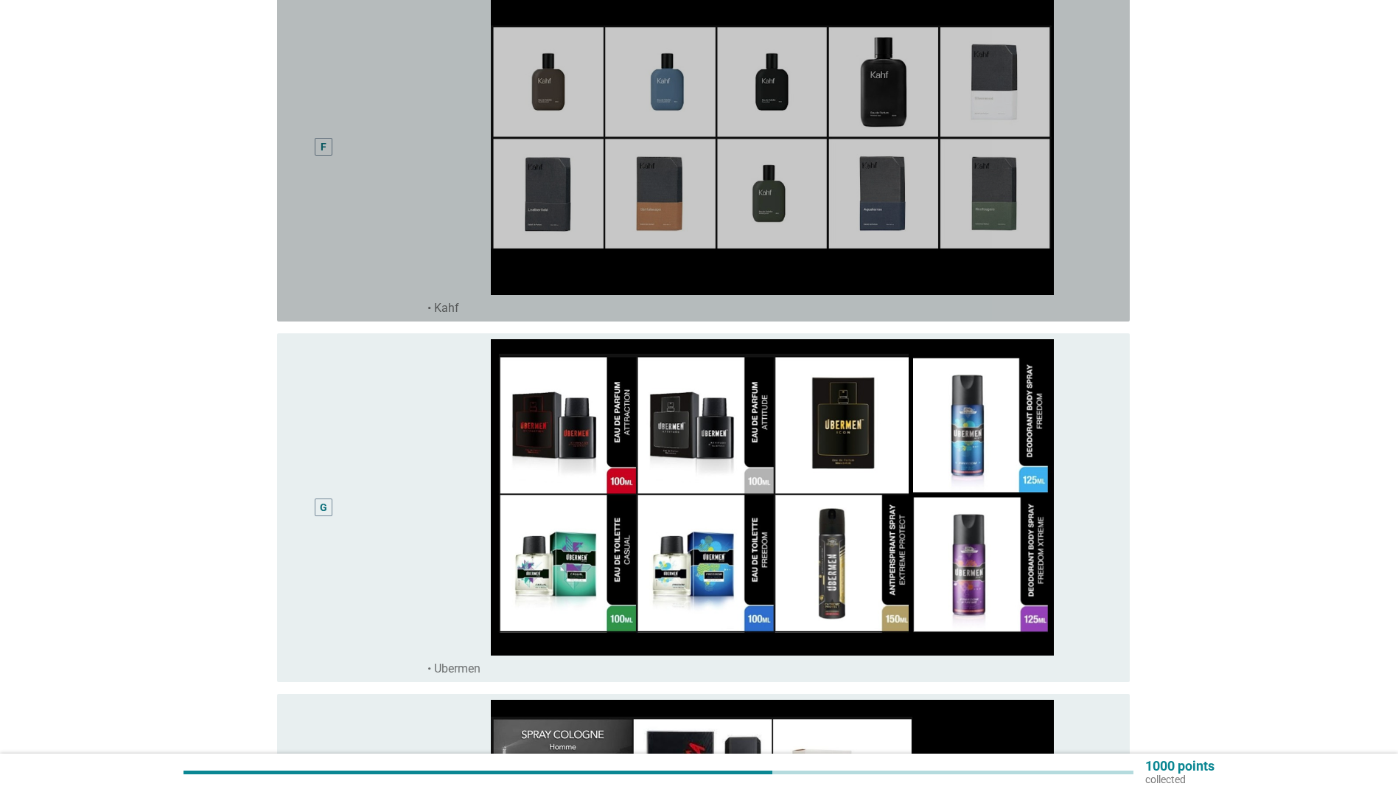
click at [397, 192] on div "F" at bounding box center [358, 147] width 138 height 338
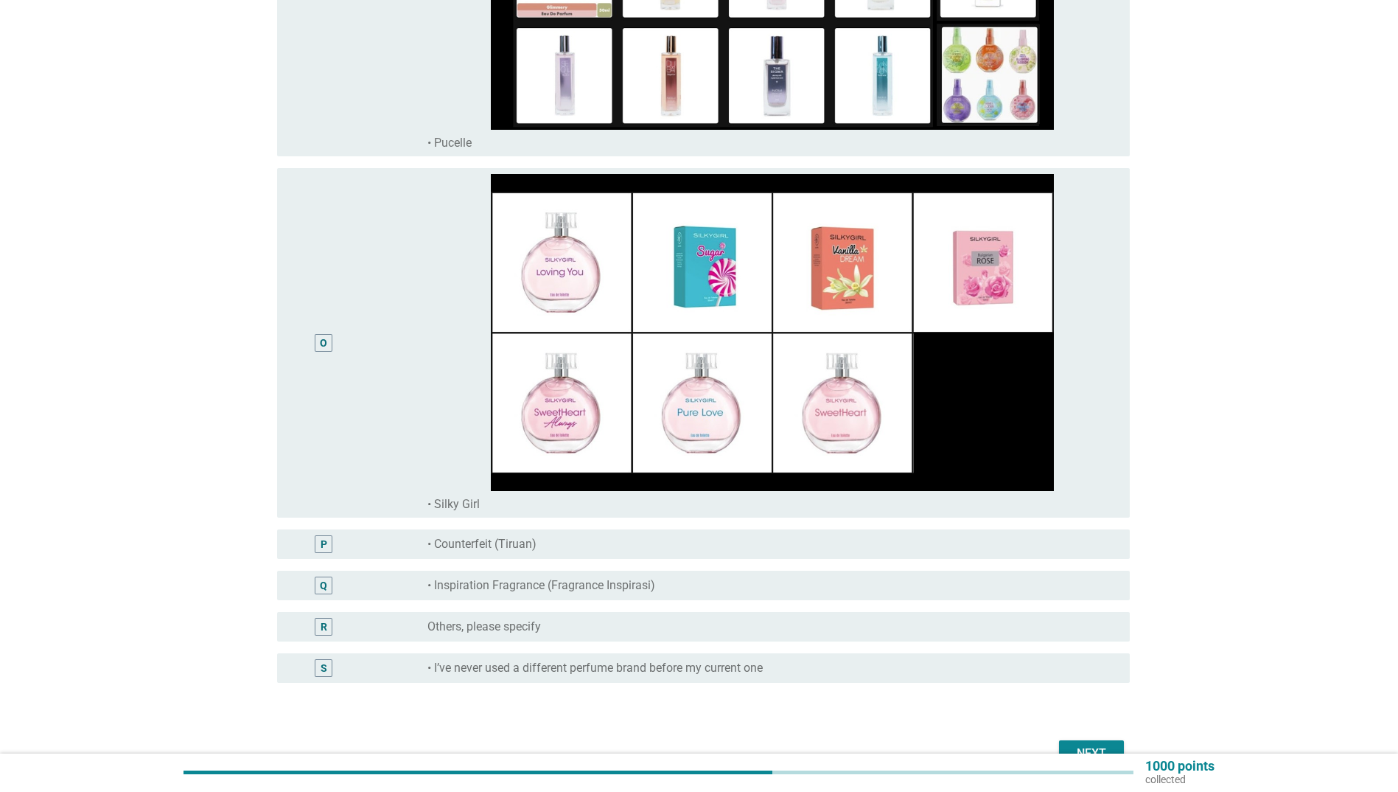
scroll to position [5125, 0]
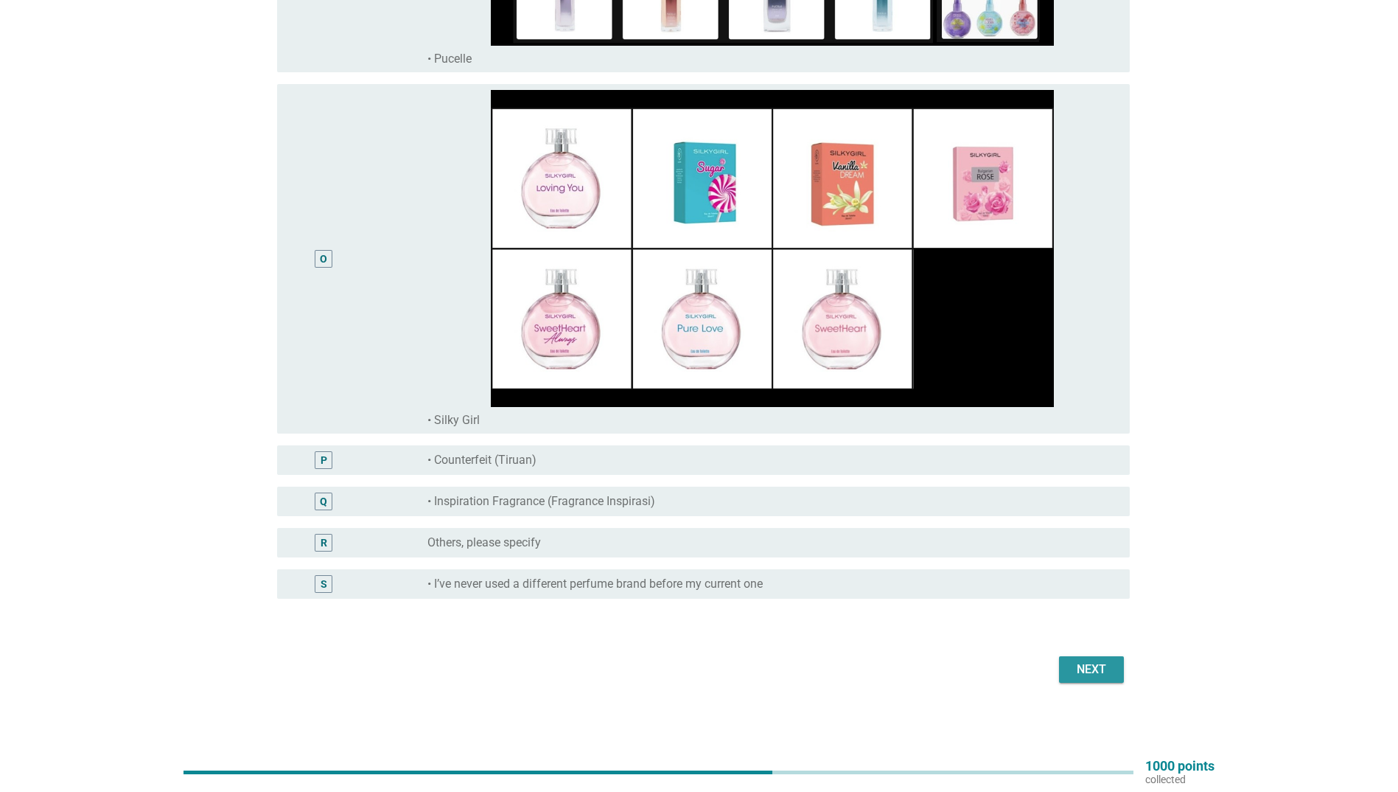
click at [1072, 680] on button "Next" at bounding box center [1091, 669] width 65 height 27
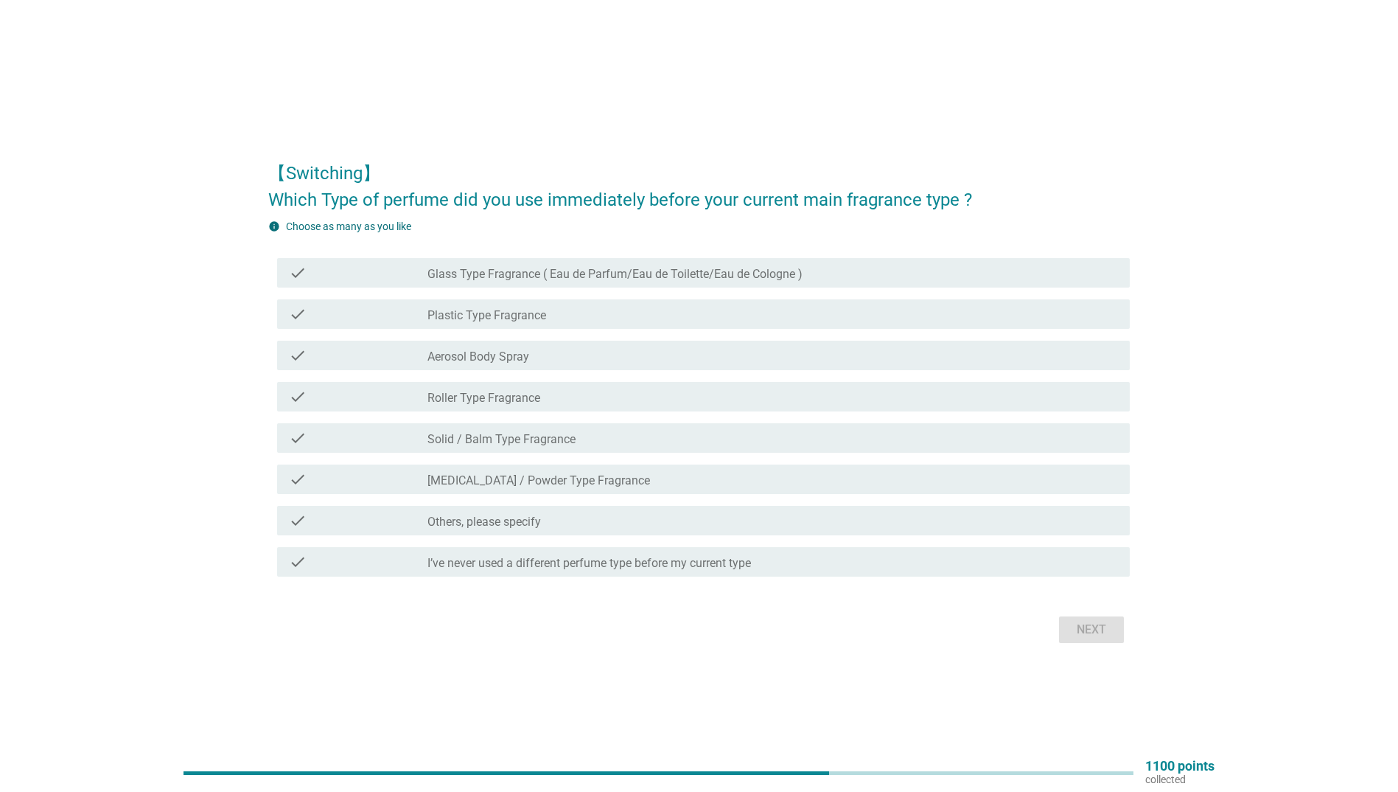
click at [456, 270] on label "Glass Type Fragrance ( Eau de Parfum/Eau de Toilette/Eau de Cologne )" at bounding box center [614, 274] width 375 height 15
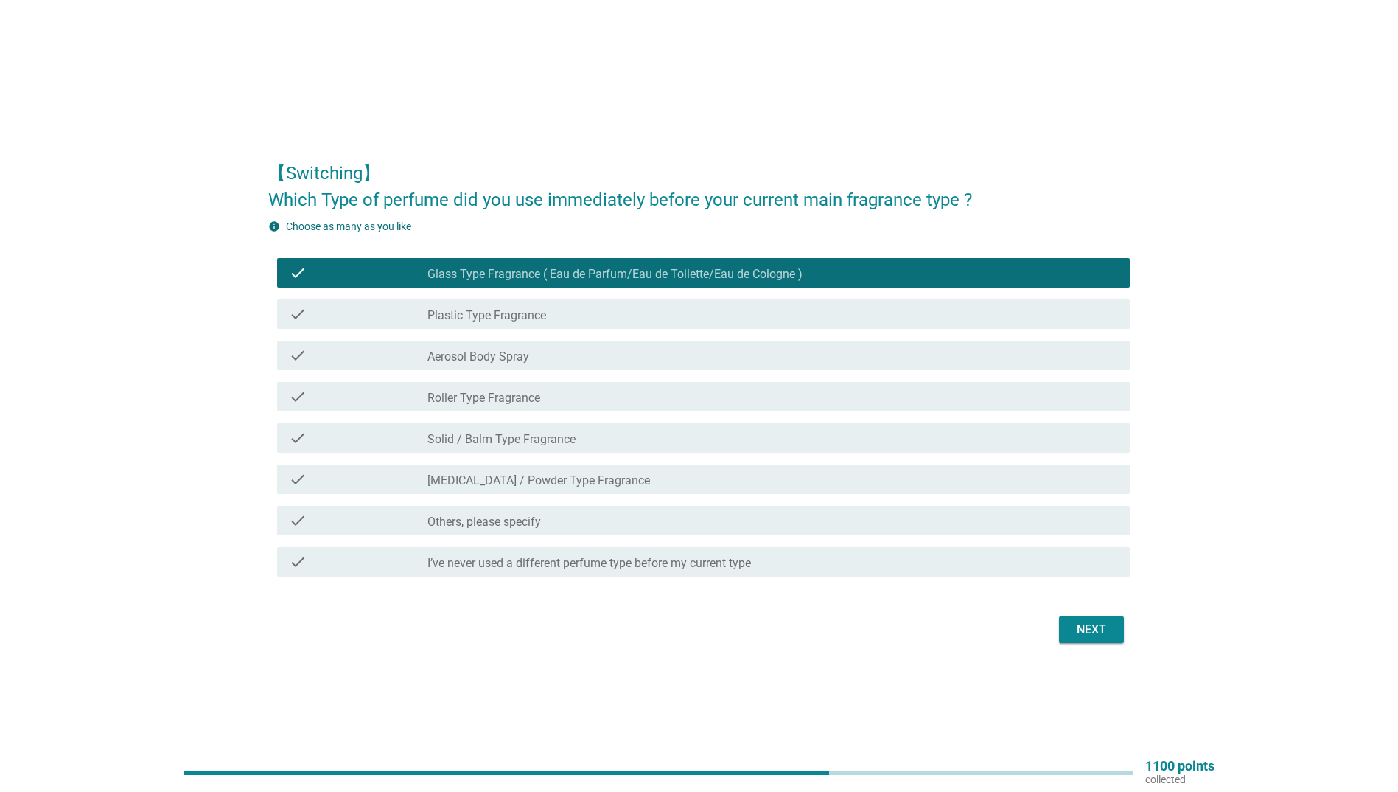
click at [1086, 626] on div "Next" at bounding box center [1091, 630] width 41 height 18
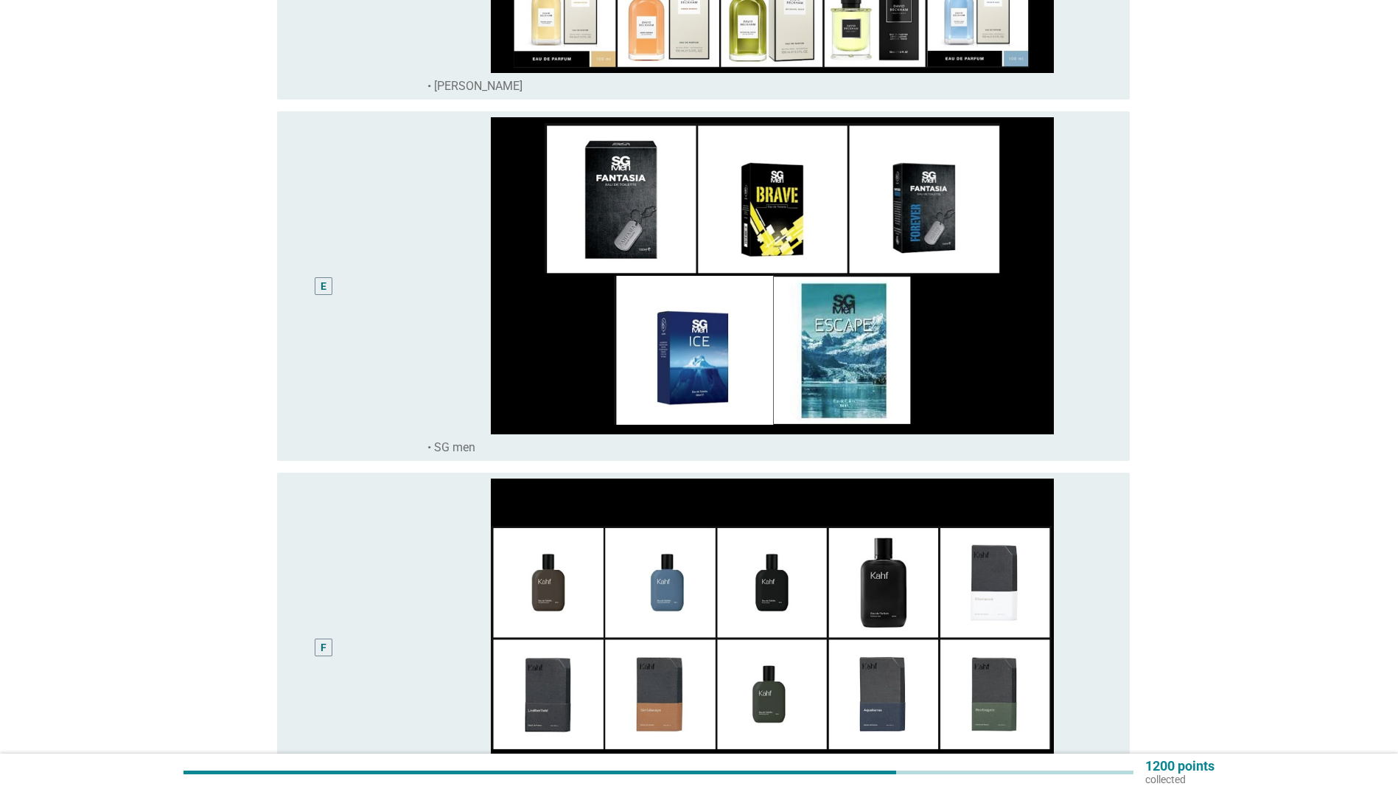
scroll to position [1769, 0]
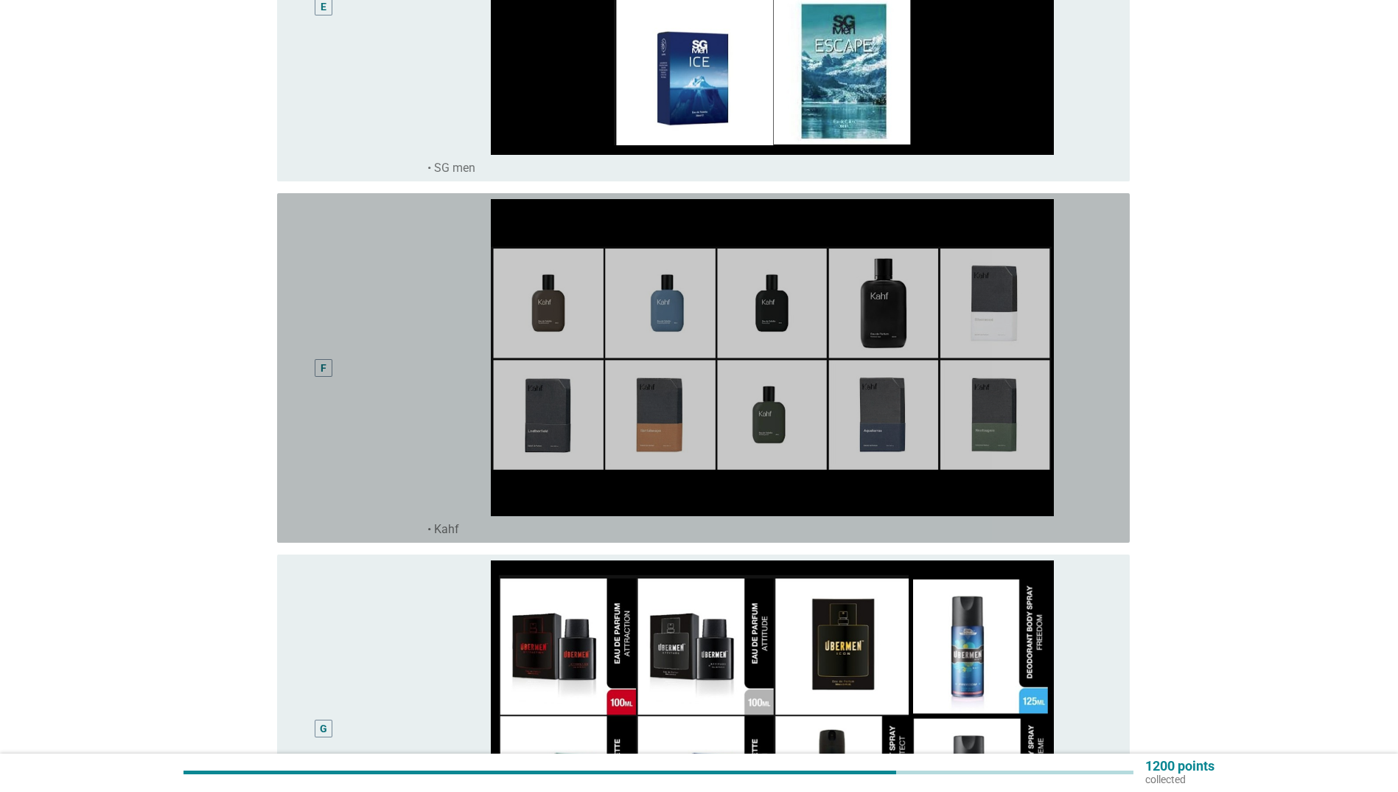
click at [354, 360] on div "F" at bounding box center [323, 368] width 69 height 338
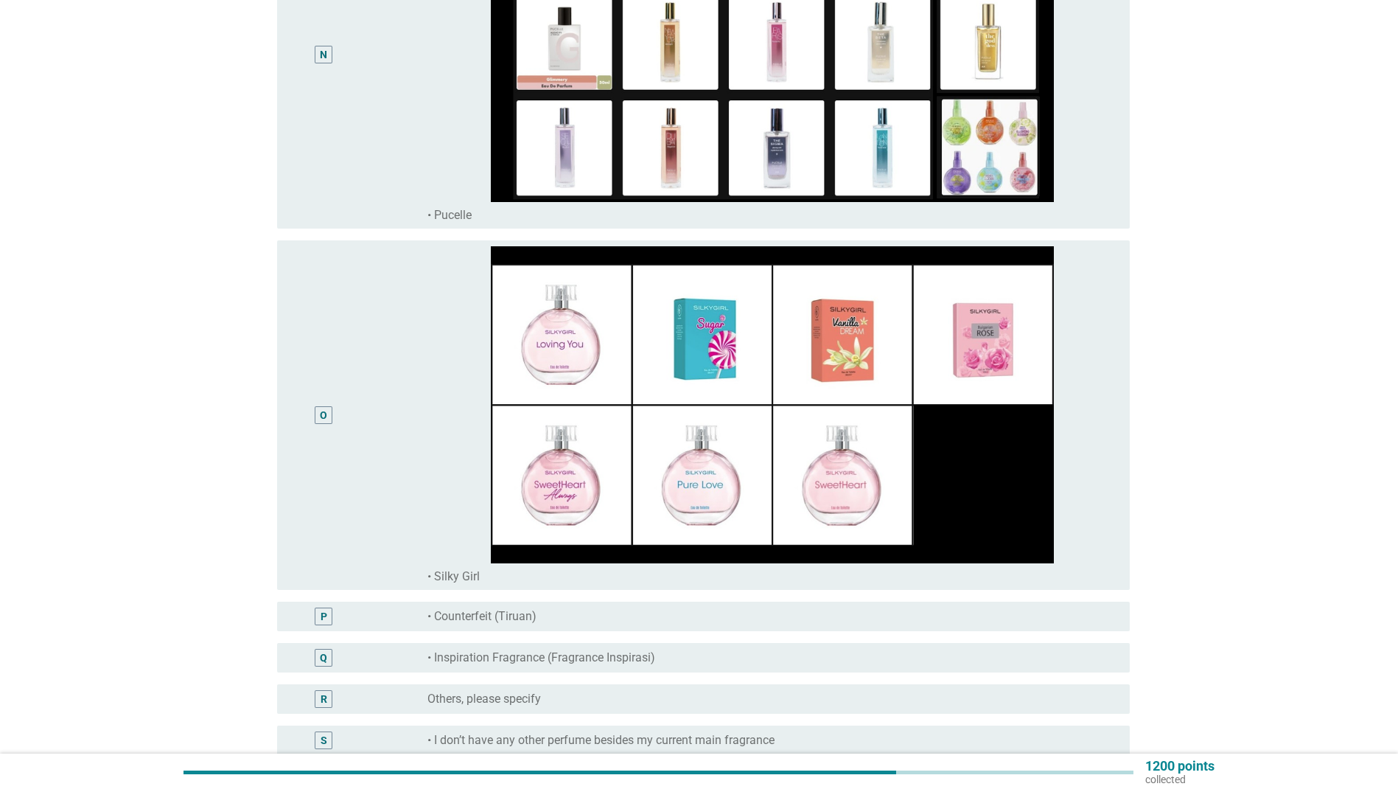
scroll to position [5125, 0]
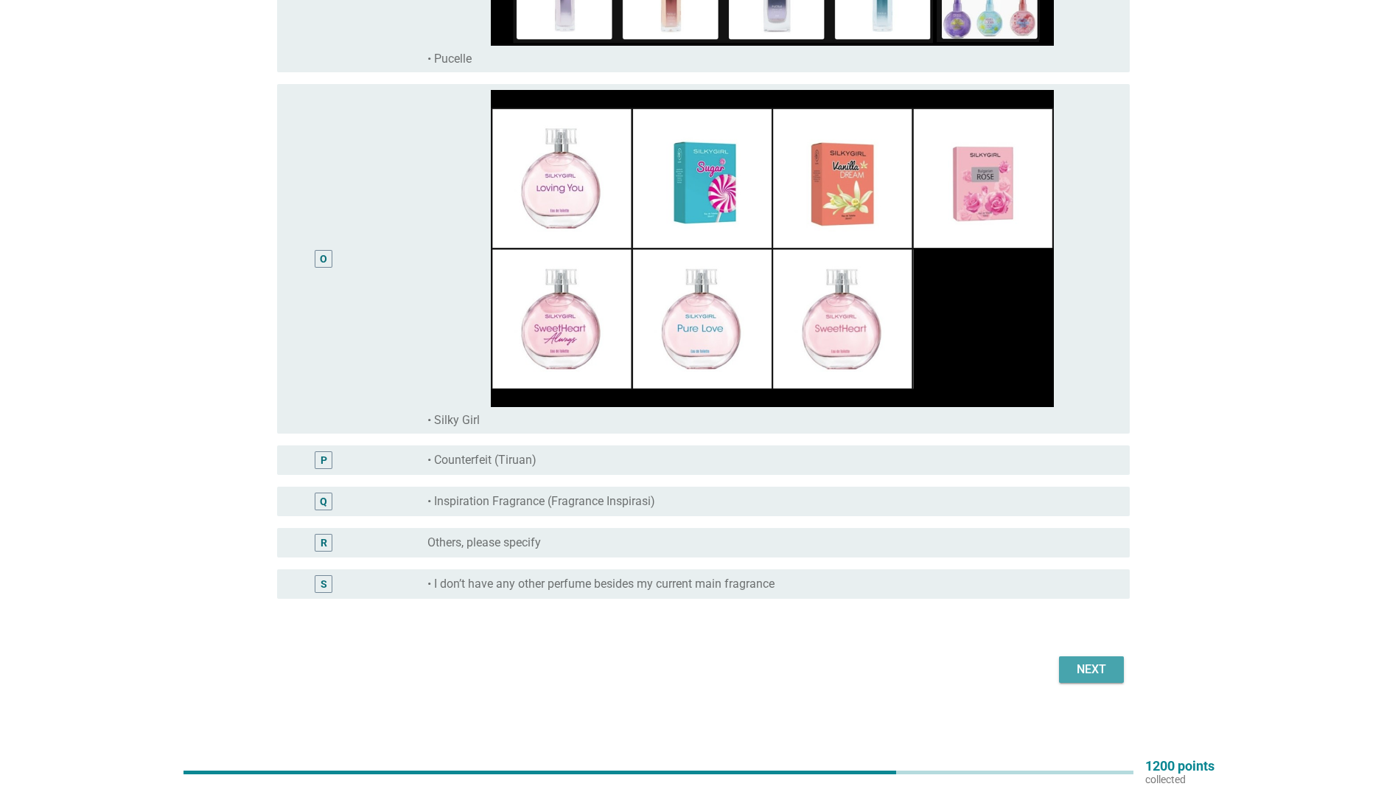
click at [1096, 668] on div "Next" at bounding box center [1091, 669] width 41 height 18
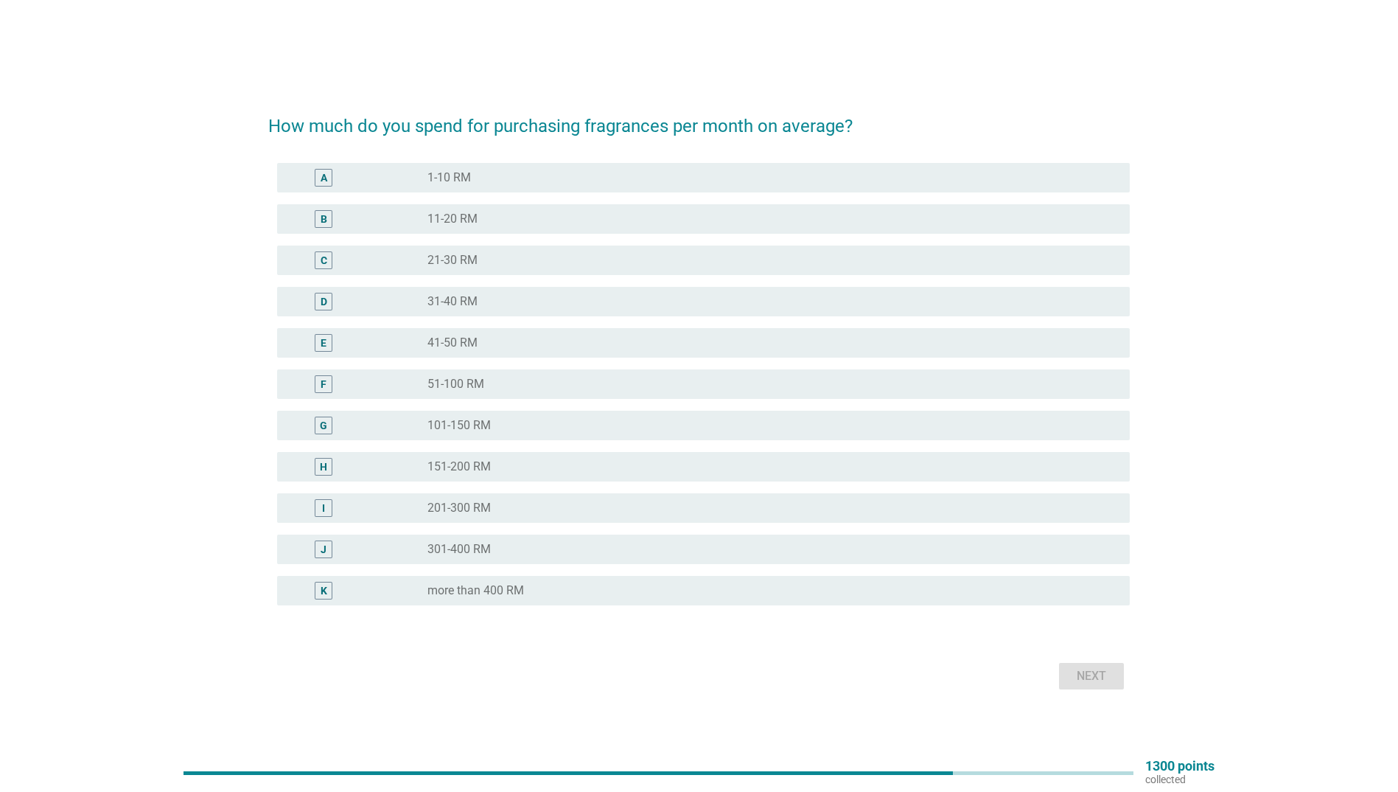
click at [569, 516] on div "radio_button_unchecked 201-300 RM" at bounding box center [772, 508] width 691 height 18
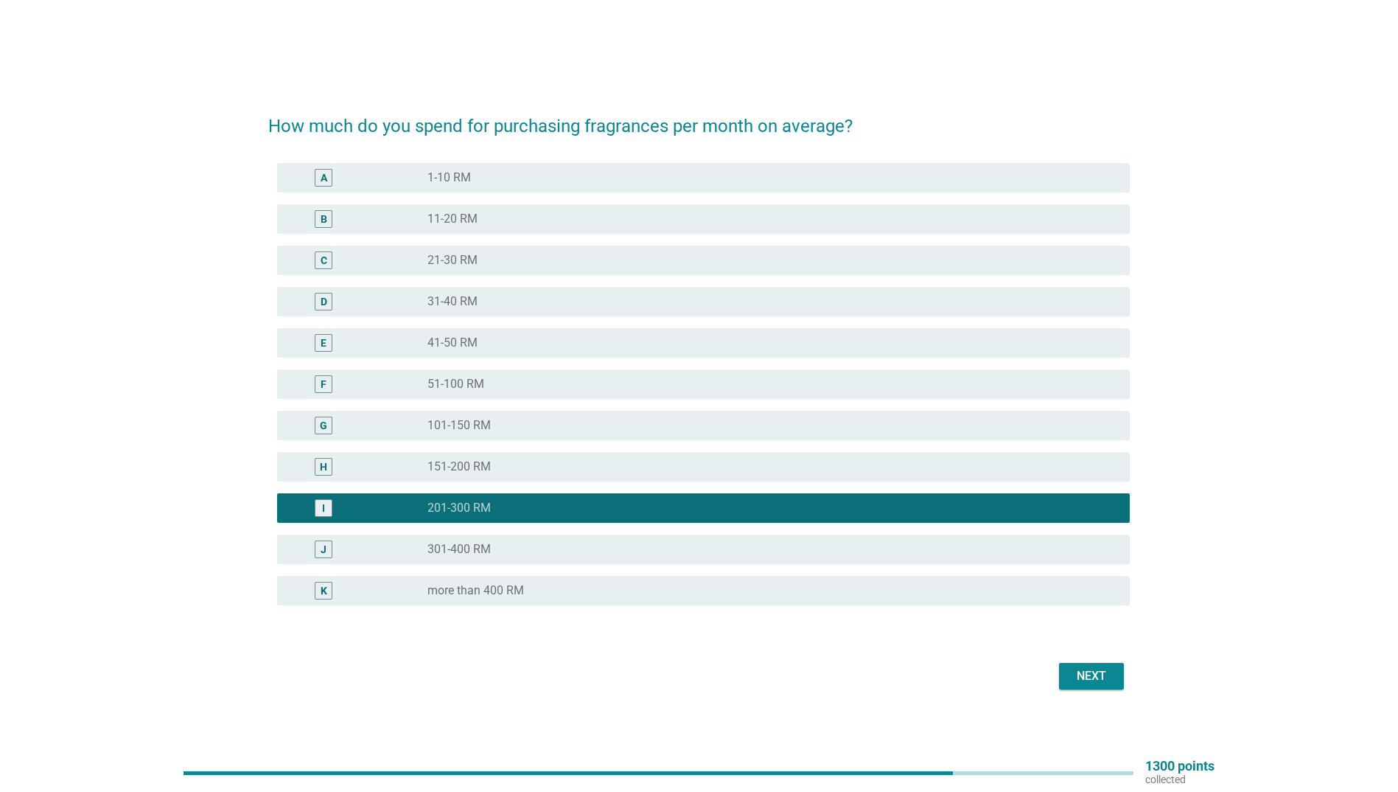
click at [1120, 694] on div "How much do you spend for purchasing fragrances per month on average? A radio_b…" at bounding box center [698, 395] width 885 height 619
click at [1117, 685] on button "Next" at bounding box center [1091, 676] width 65 height 27
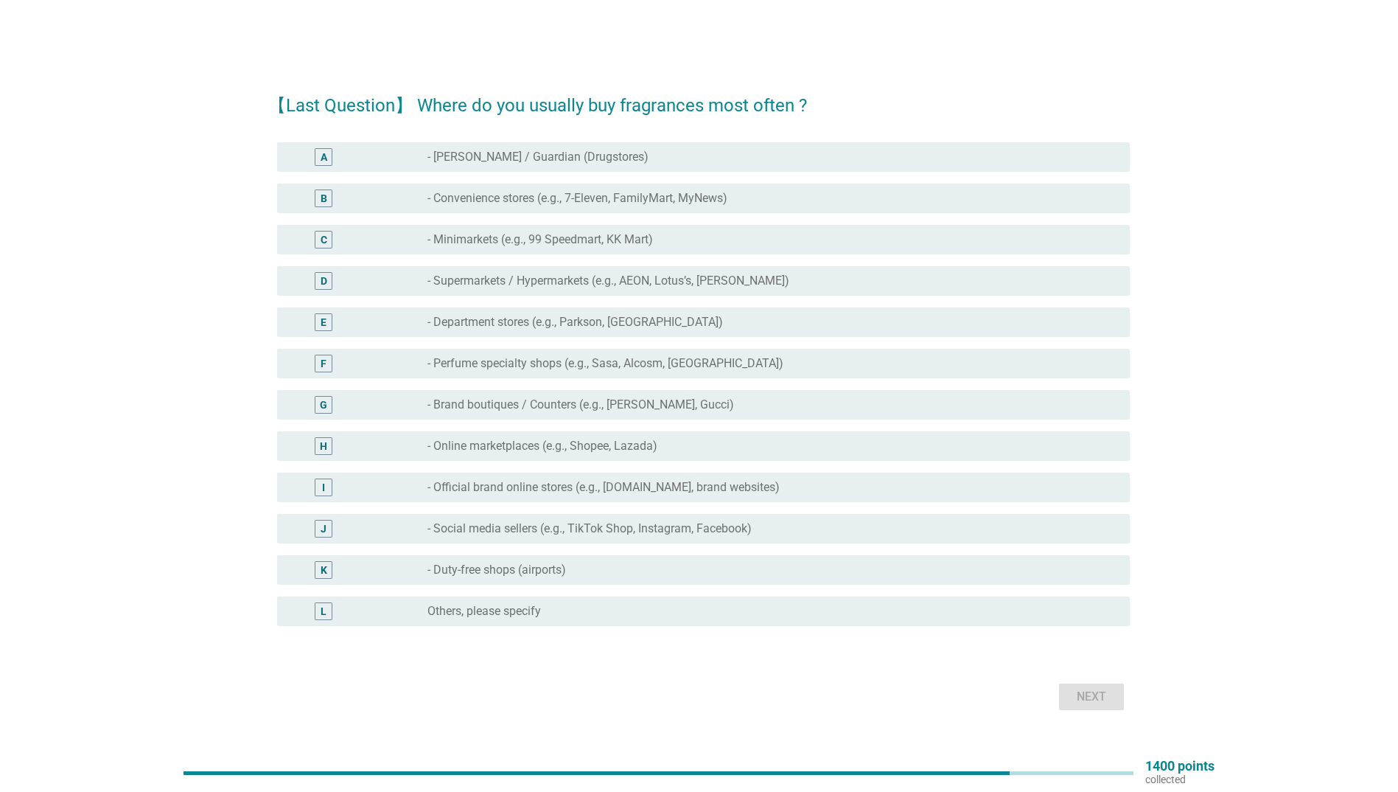
click at [597, 366] on label "- Perfume specialty shops (e.g., Sasa, Alcosm, [GEOGRAPHIC_DATA])" at bounding box center [605, 363] width 356 height 15
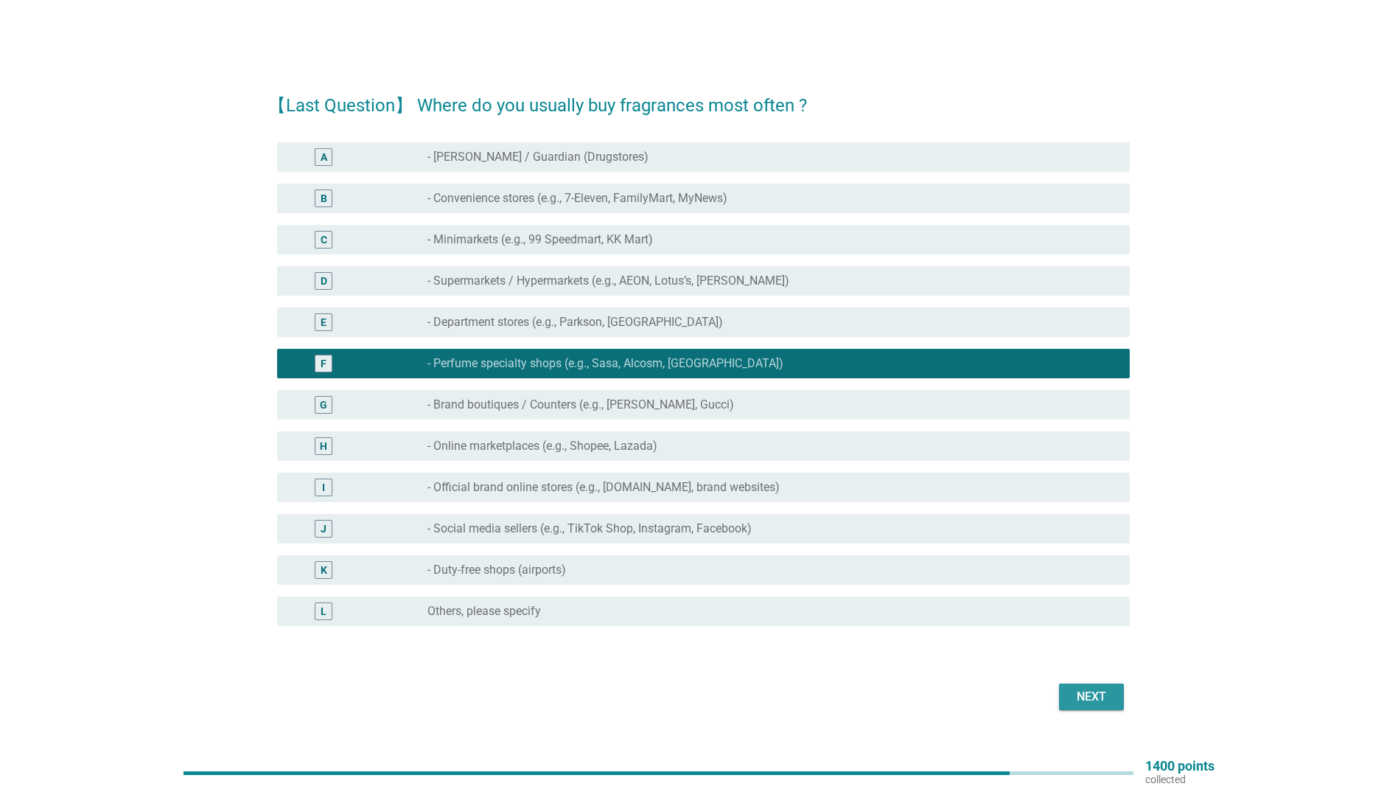
click at [1100, 693] on div "Next" at bounding box center [1091, 697] width 41 height 18
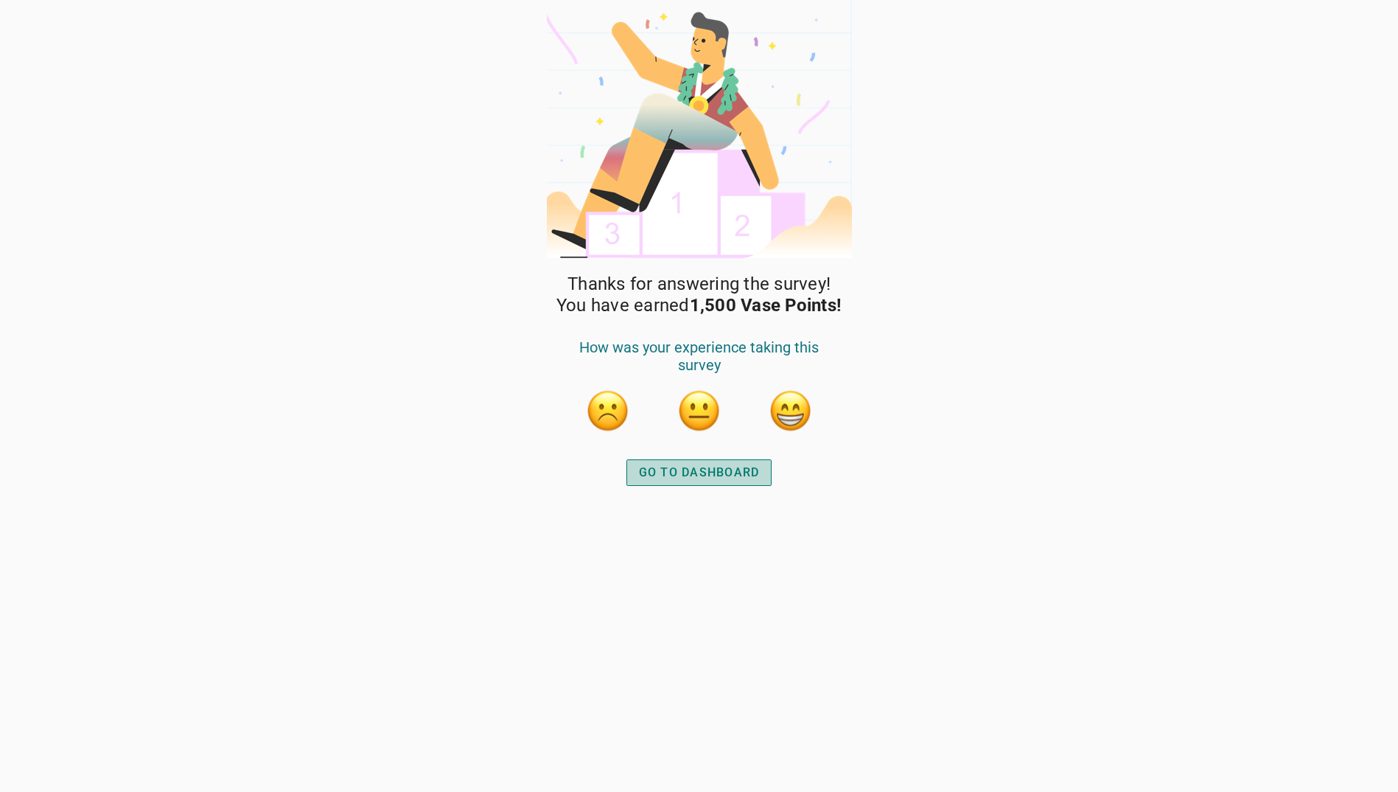
click at [751, 475] on div "GO TO DASHBOARD" at bounding box center [699, 473] width 121 height 18
